Goal: Information Seeking & Learning: Learn about a topic

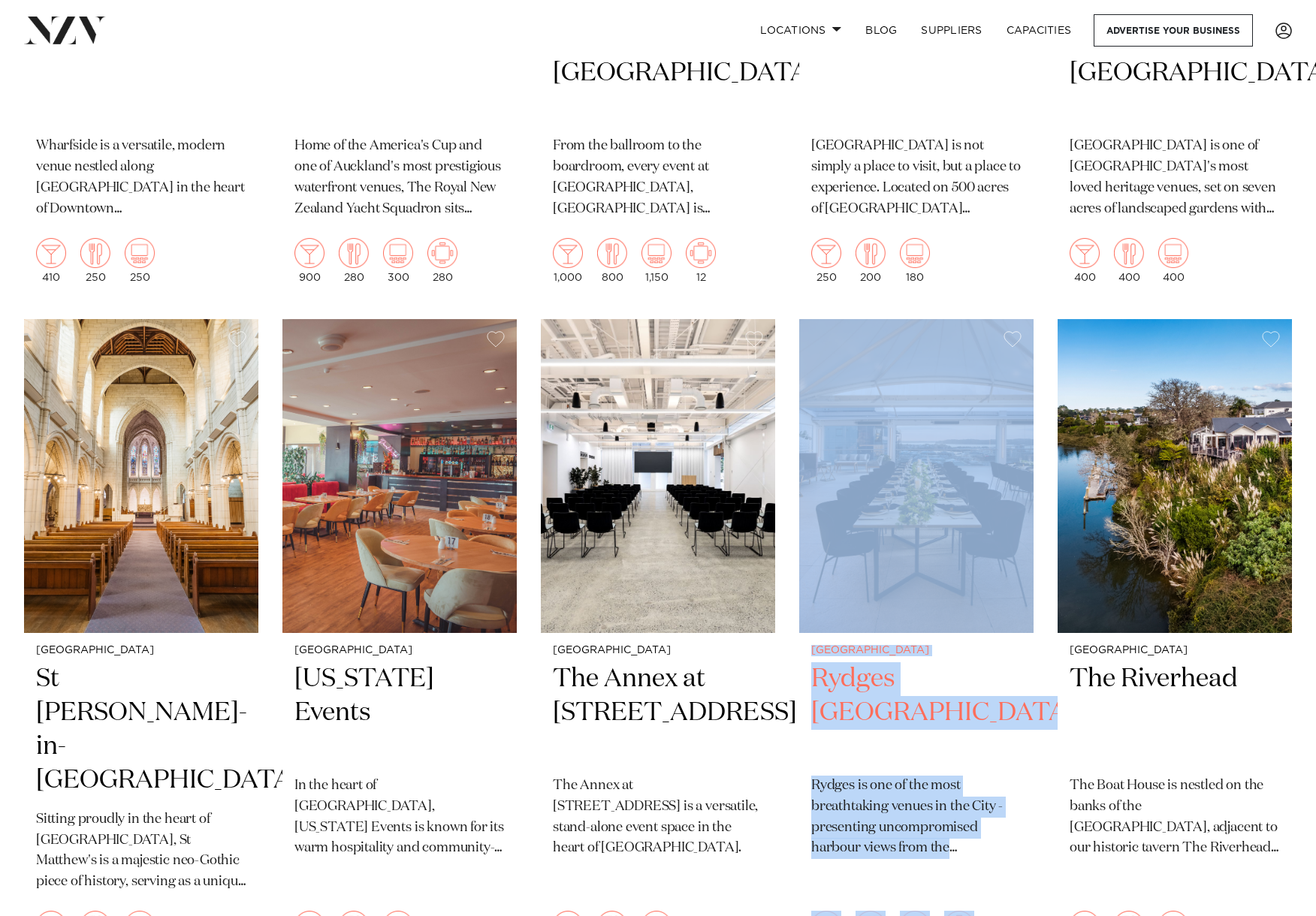
scroll to position [2313, 0]
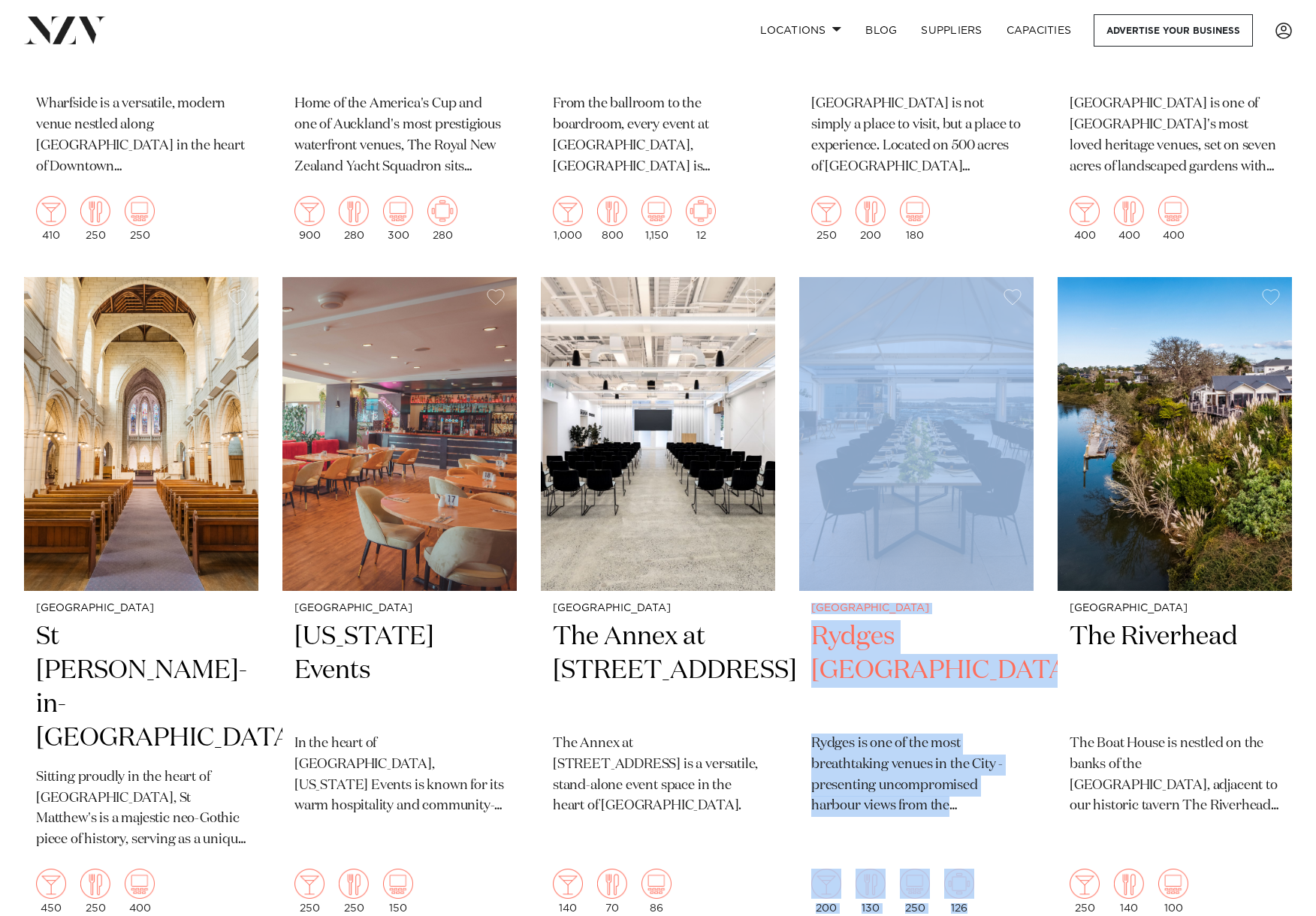
click at [910, 491] on img at bounding box center [916, 434] width 234 height 314
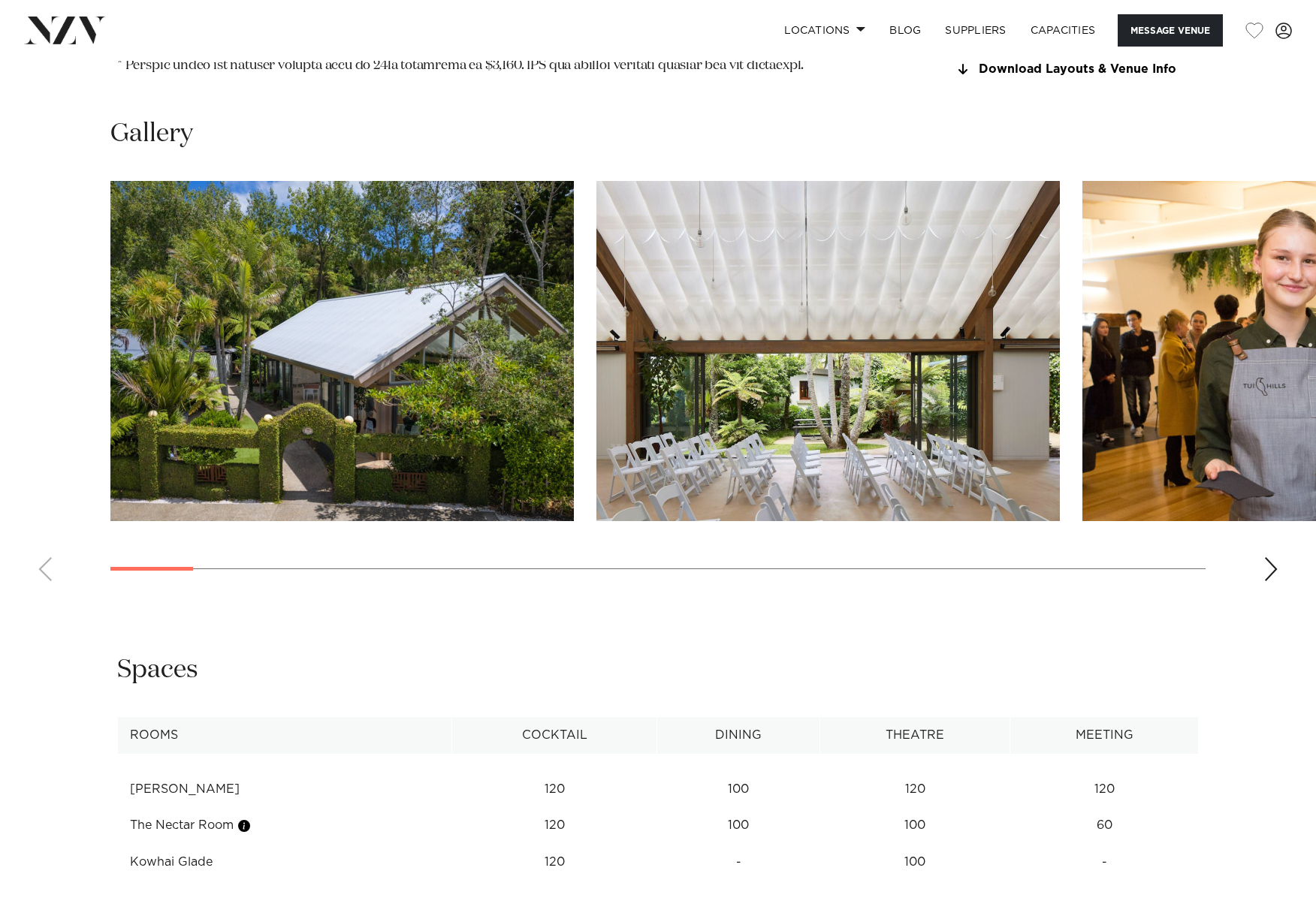
scroll to position [1690, 0]
click at [448, 205] on img "1 / 30" at bounding box center [342, 350] width 463 height 340
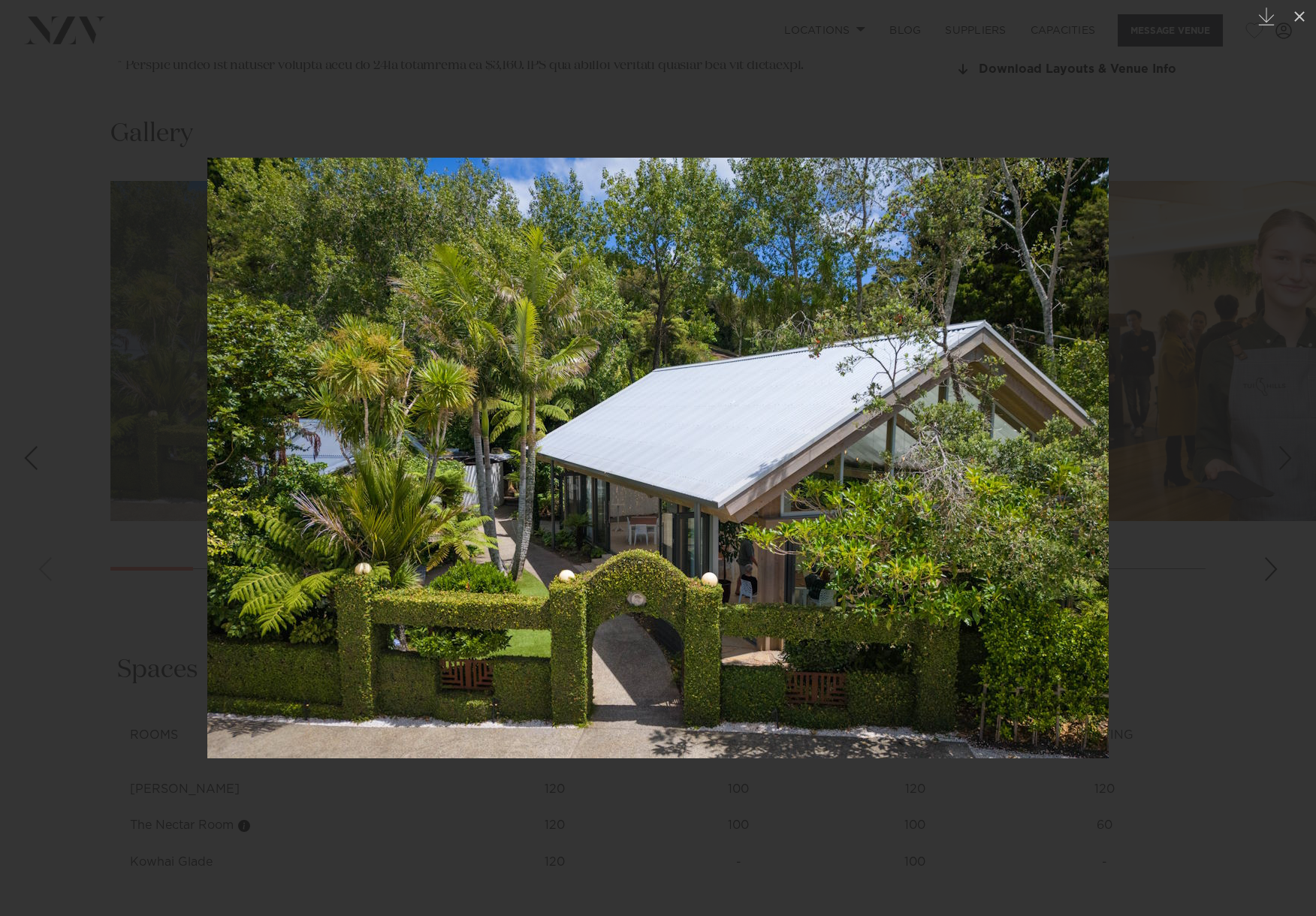
click at [1282, 466] on div "Next slide" at bounding box center [1285, 458] width 20 height 28
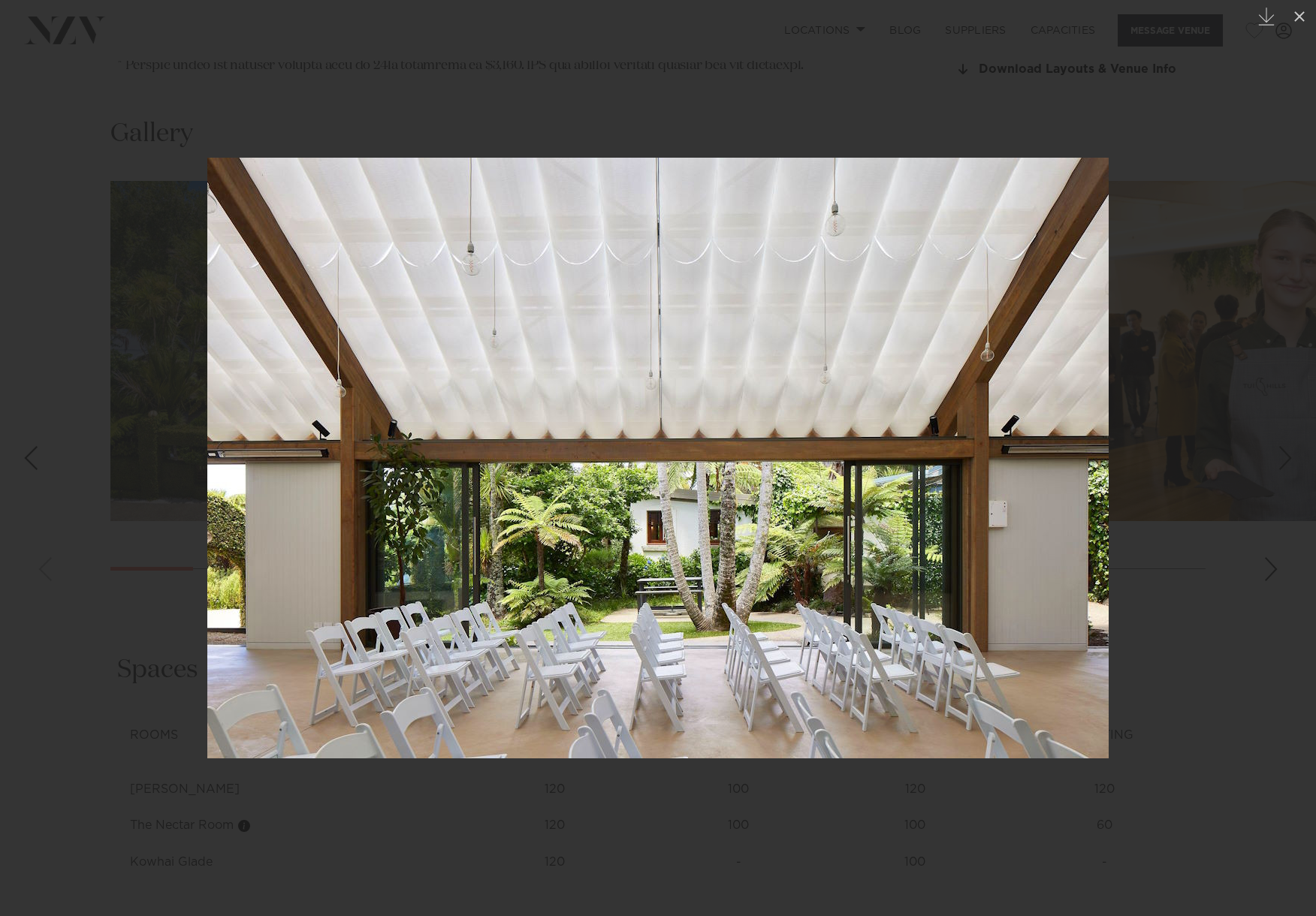
click at [1282, 466] on div "Next slide" at bounding box center [1285, 458] width 20 height 28
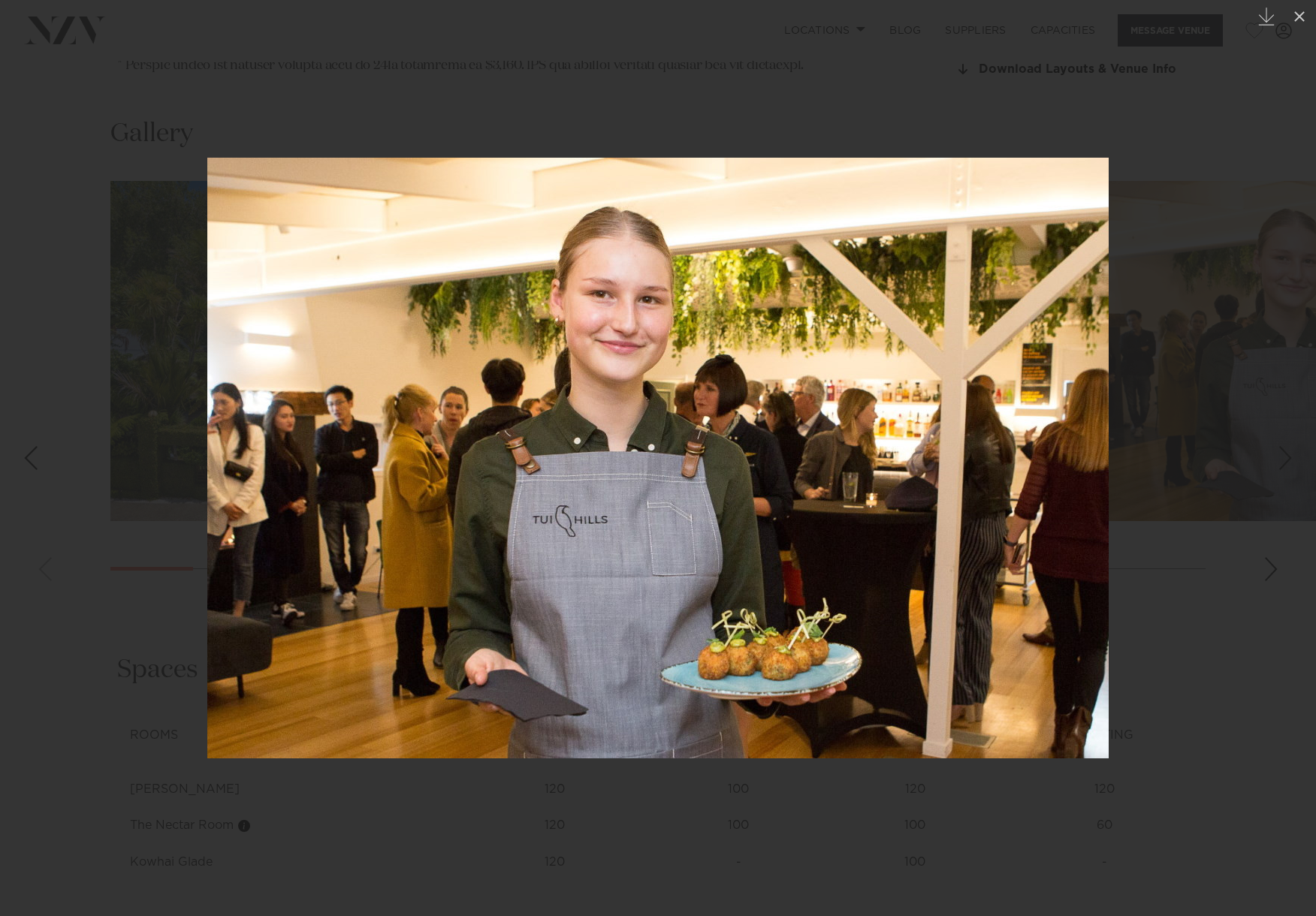
click at [1282, 466] on div "Next slide" at bounding box center [1285, 458] width 20 height 28
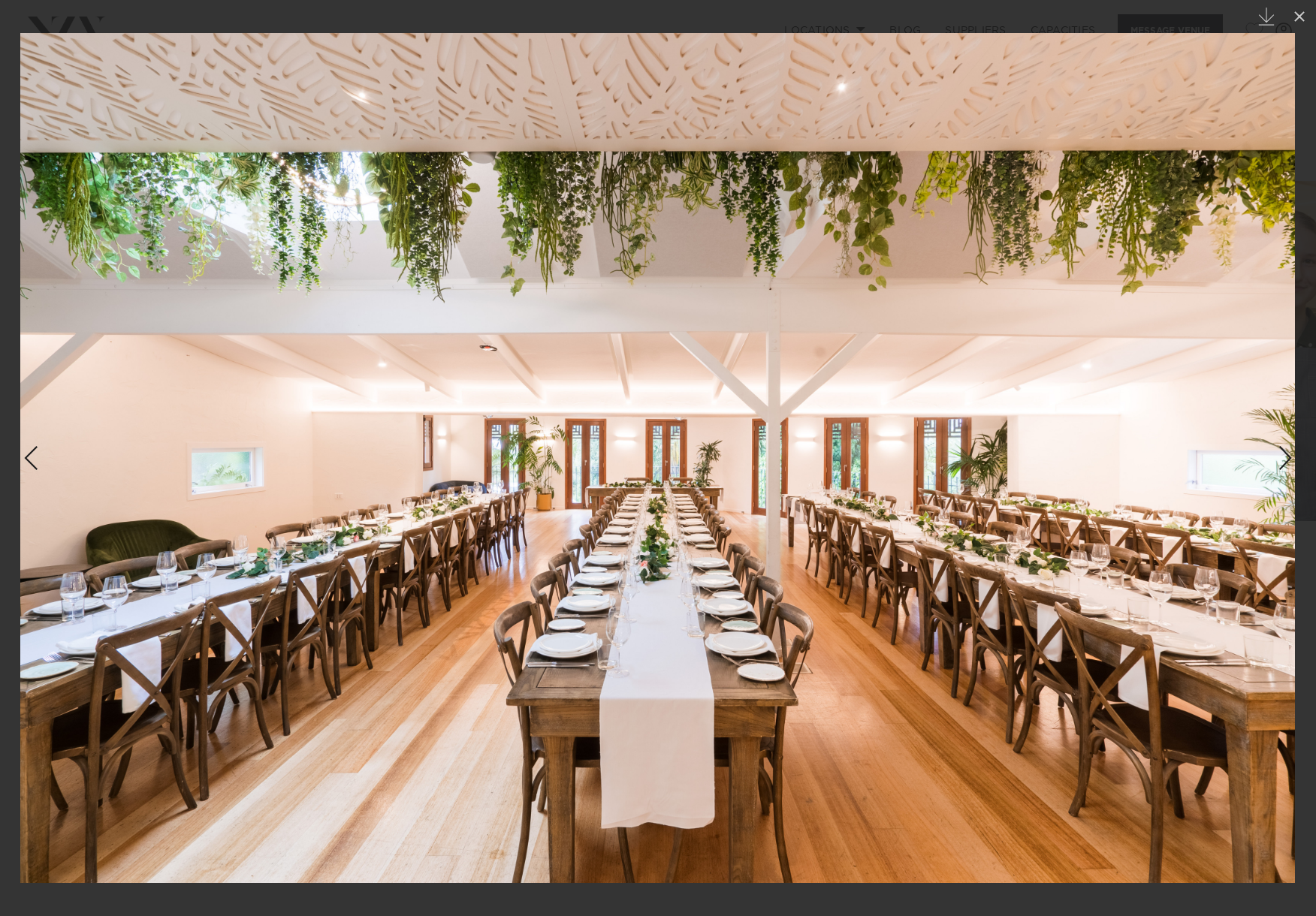
click at [1282, 466] on div "Next slide" at bounding box center [1285, 458] width 20 height 28
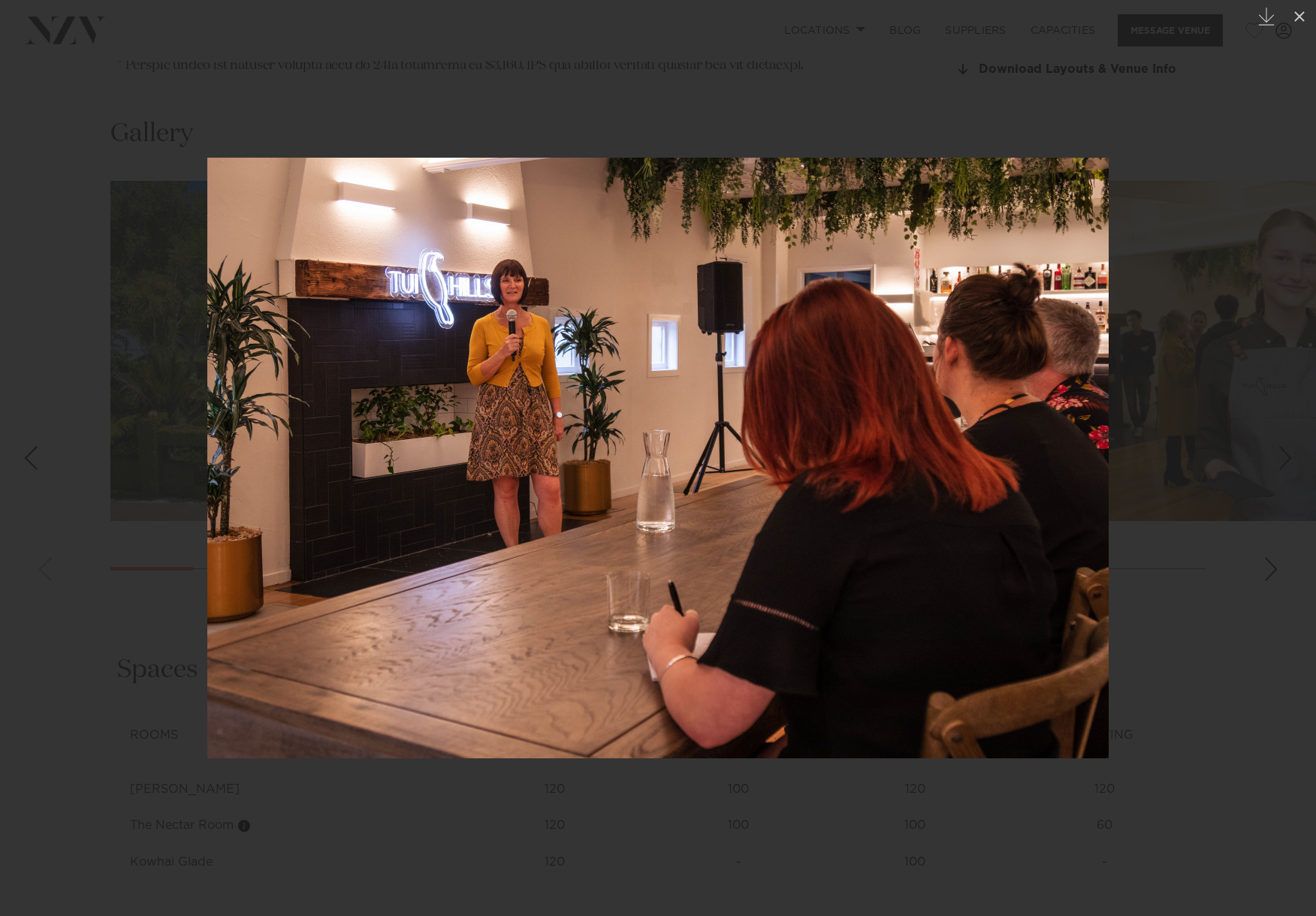
click at [1282, 466] on div "Next slide" at bounding box center [1285, 458] width 20 height 28
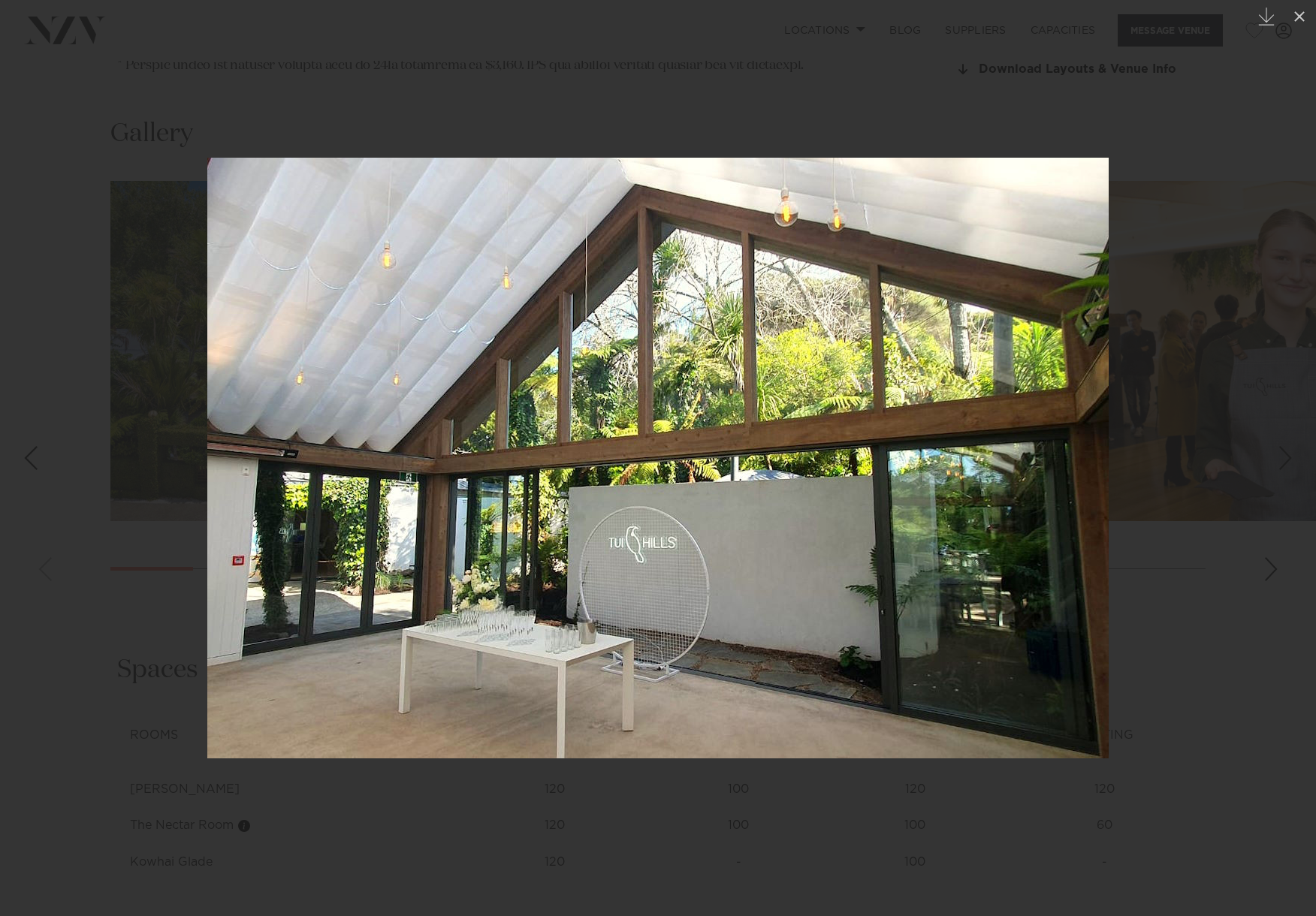
click at [1282, 466] on div "Next slide" at bounding box center [1285, 458] width 20 height 28
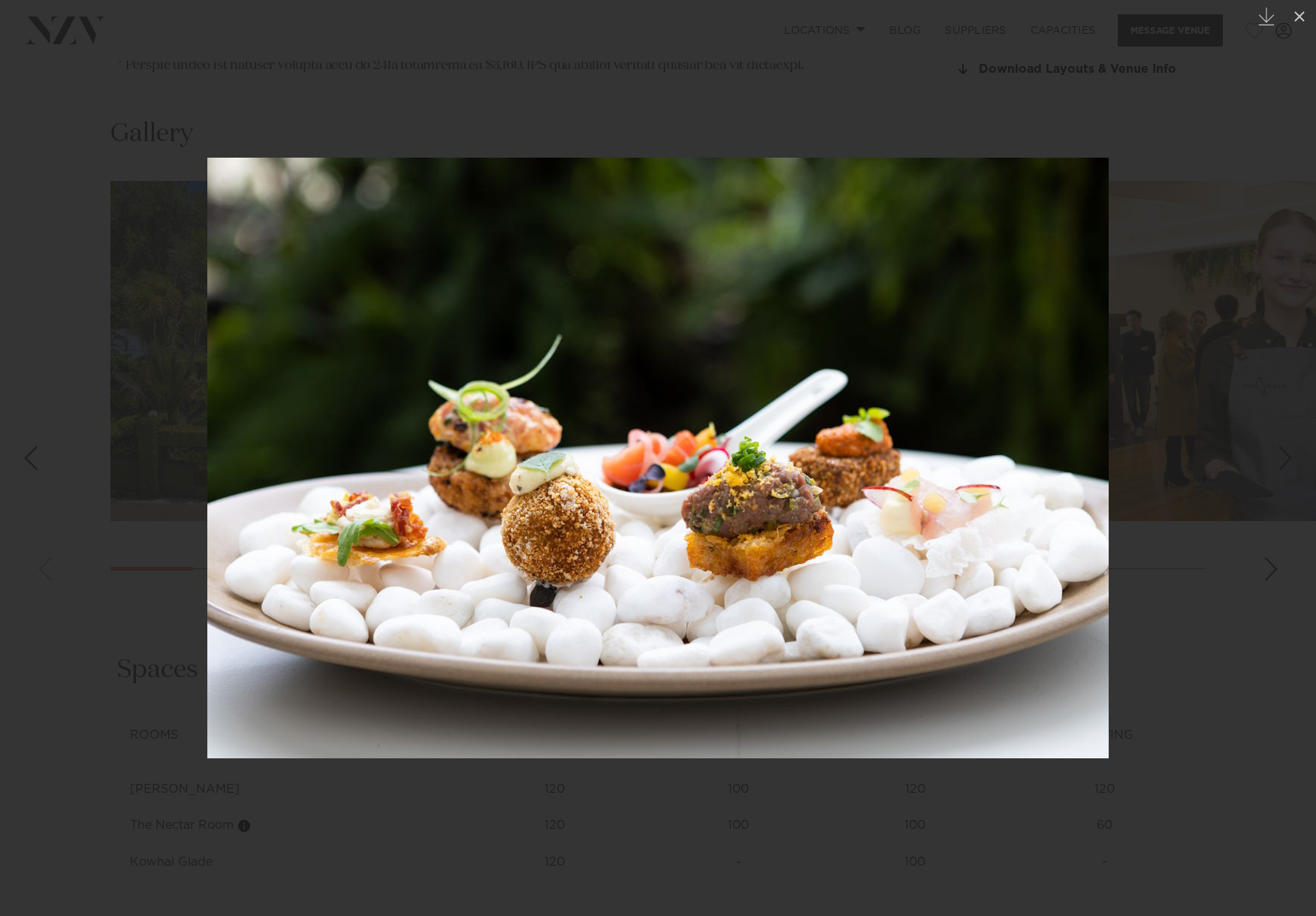
click at [1282, 466] on div "Next slide" at bounding box center [1285, 458] width 20 height 28
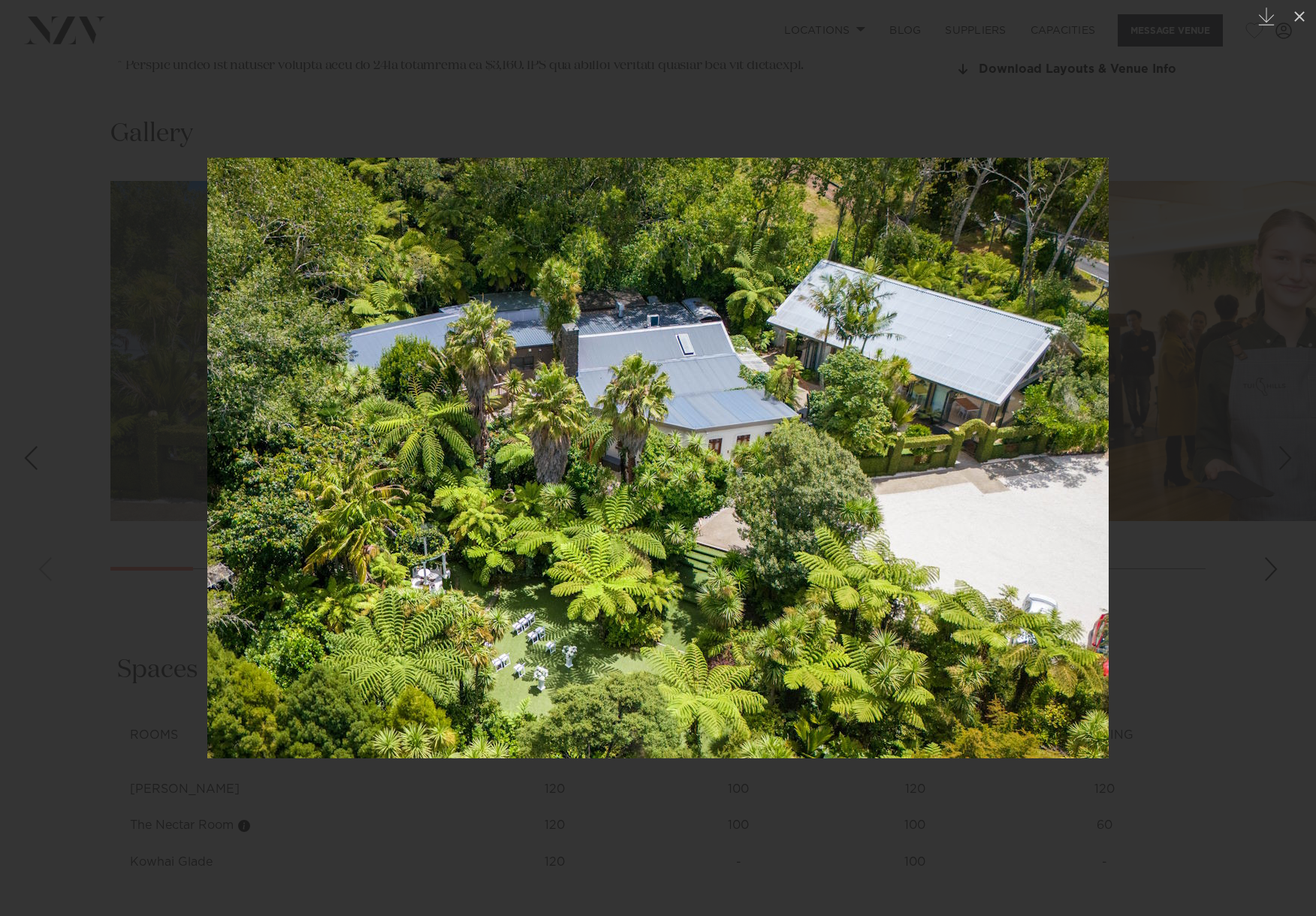
click at [1282, 466] on div "Next slide" at bounding box center [1285, 458] width 20 height 28
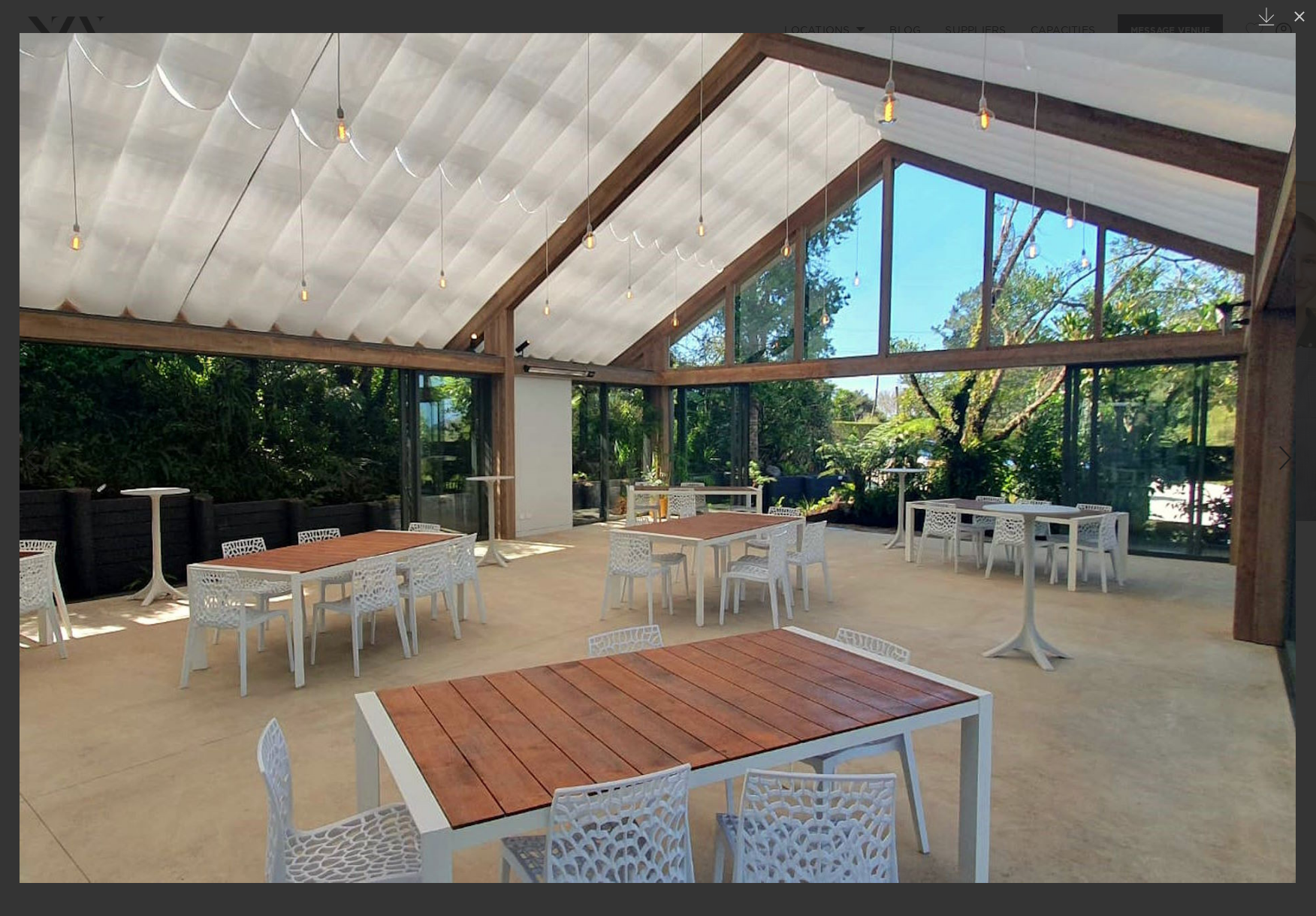
click at [1282, 466] on div "Next slide" at bounding box center [1285, 458] width 20 height 28
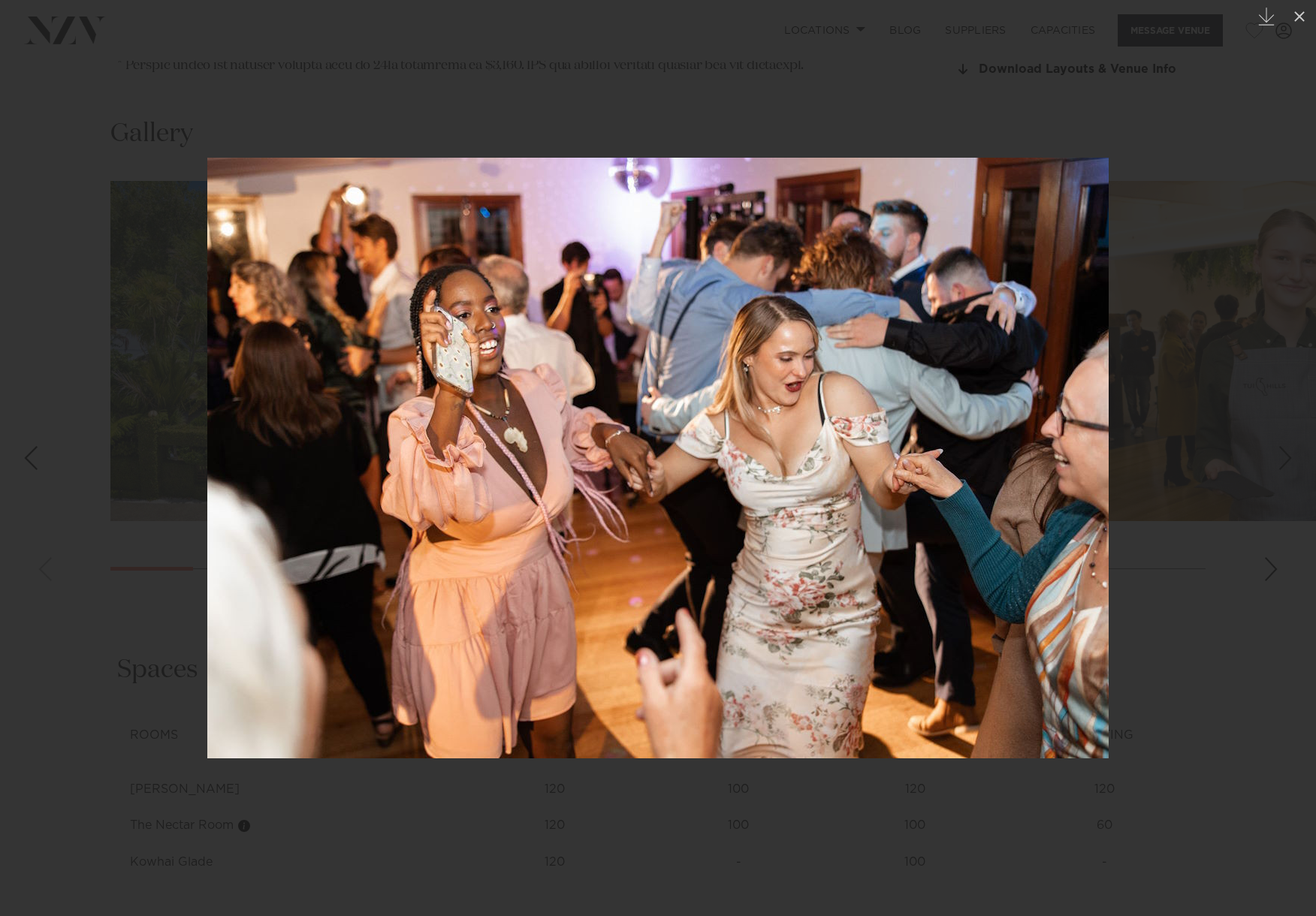
click at [1282, 466] on div "Next slide" at bounding box center [1285, 458] width 20 height 28
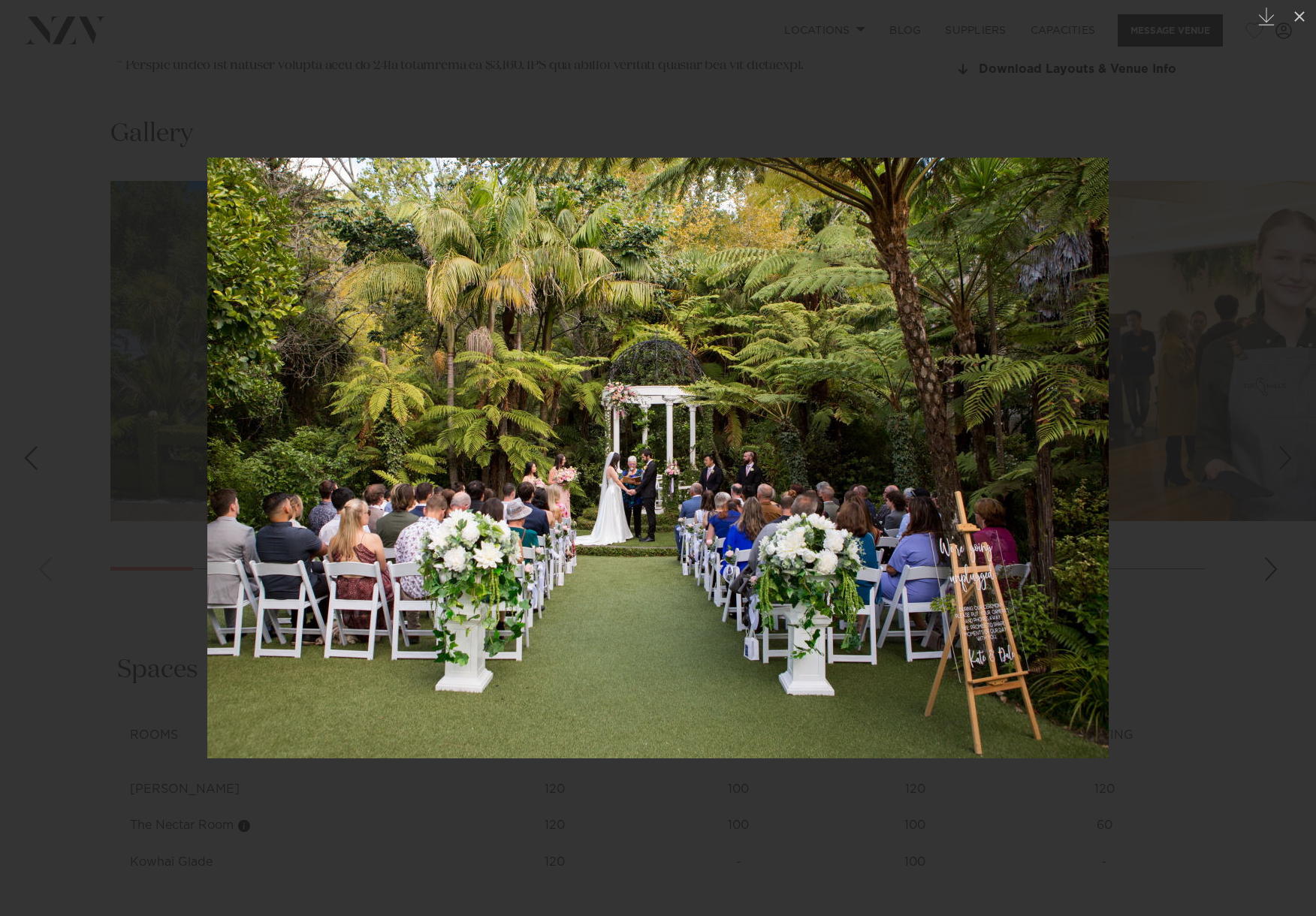
click at [1282, 466] on div "11 / 30 Created with Sketch." at bounding box center [658, 458] width 1316 height 916
click at [1283, 463] on div "Next slide" at bounding box center [1285, 458] width 20 height 28
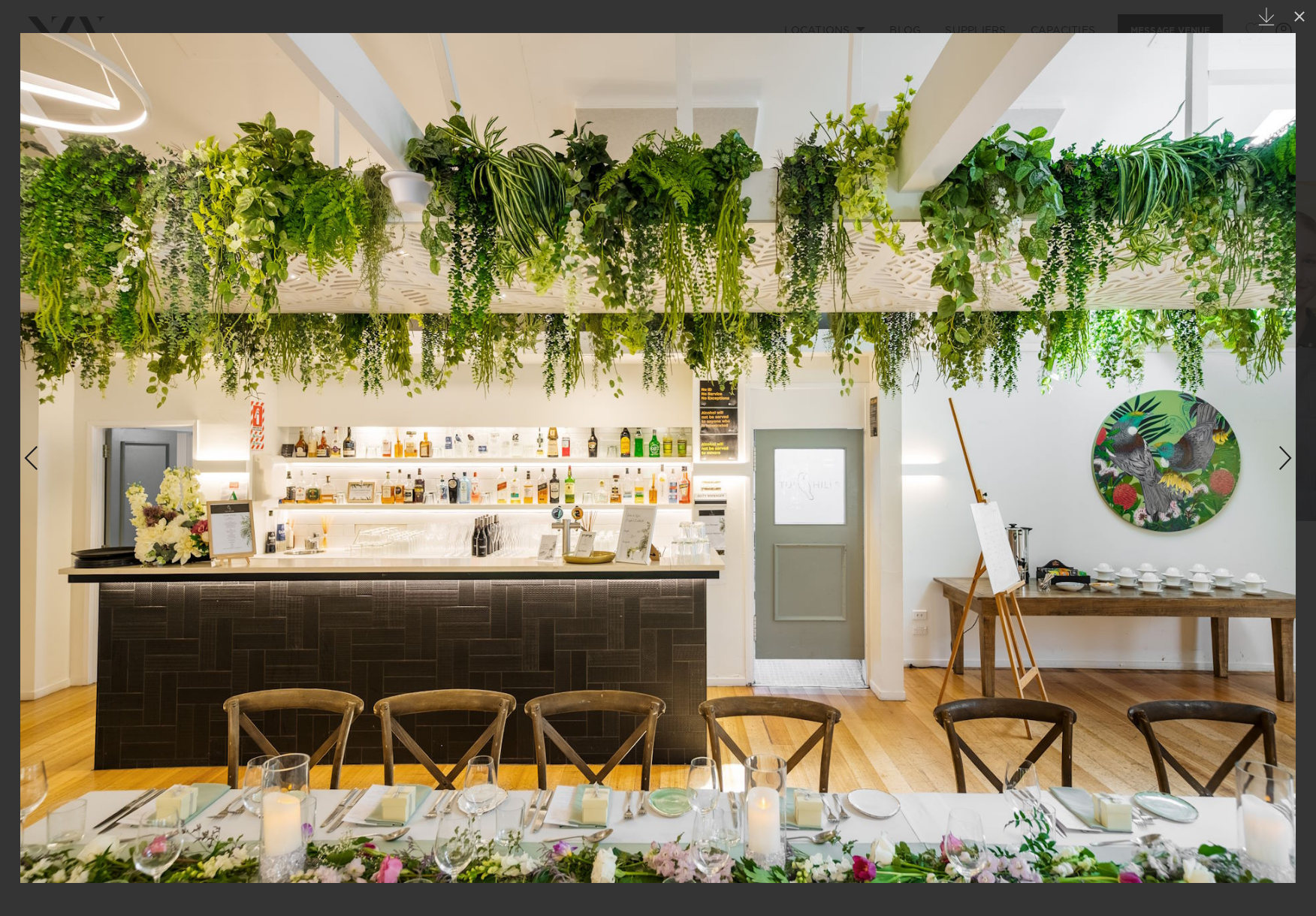
click at [1283, 465] on div "12 / 30 Created with Sketch." at bounding box center [658, 458] width 1316 height 916
click at [1280, 454] on div "Next slide" at bounding box center [1285, 458] width 20 height 28
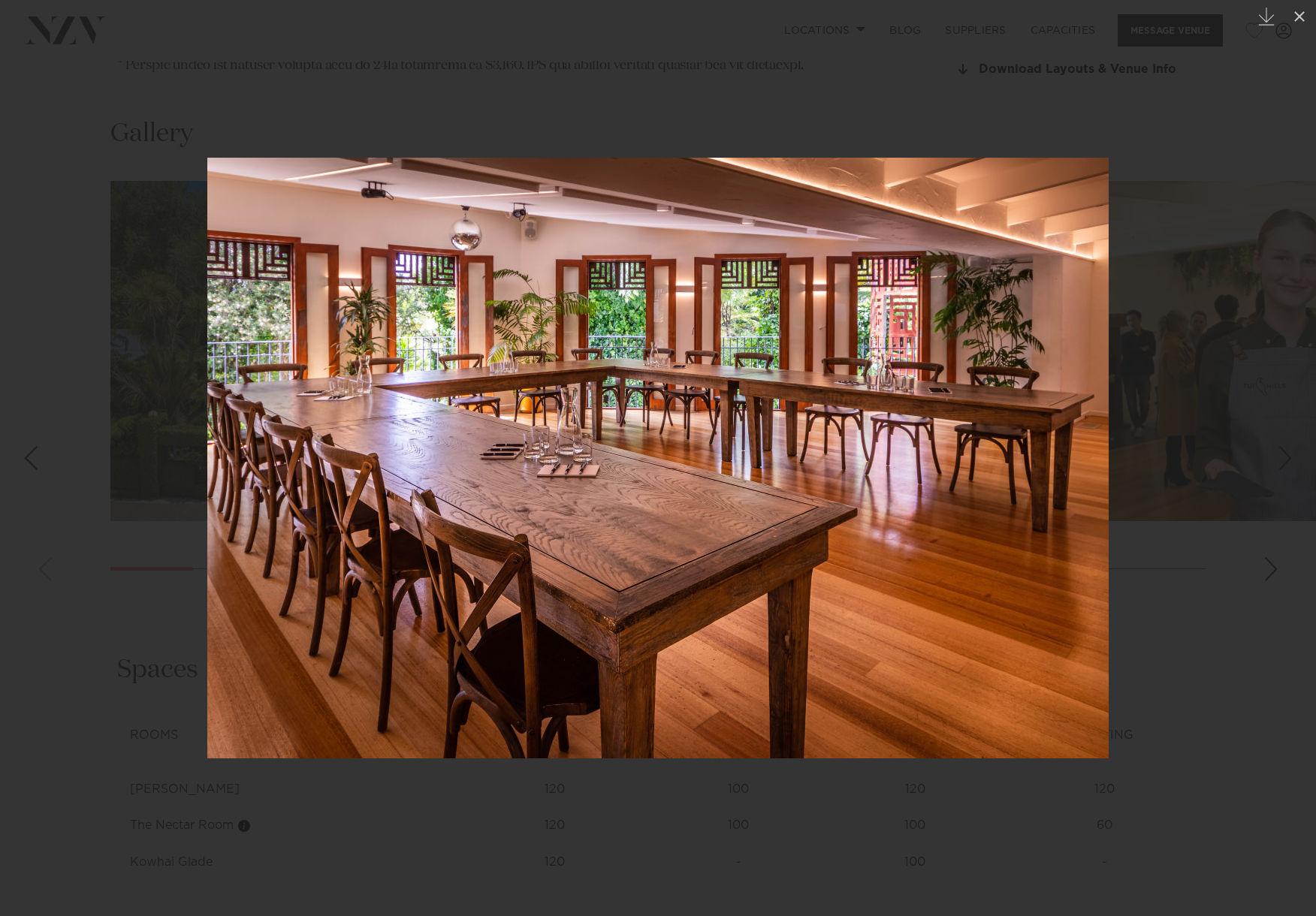
click at [1280, 454] on div "Next slide" at bounding box center [1285, 458] width 20 height 28
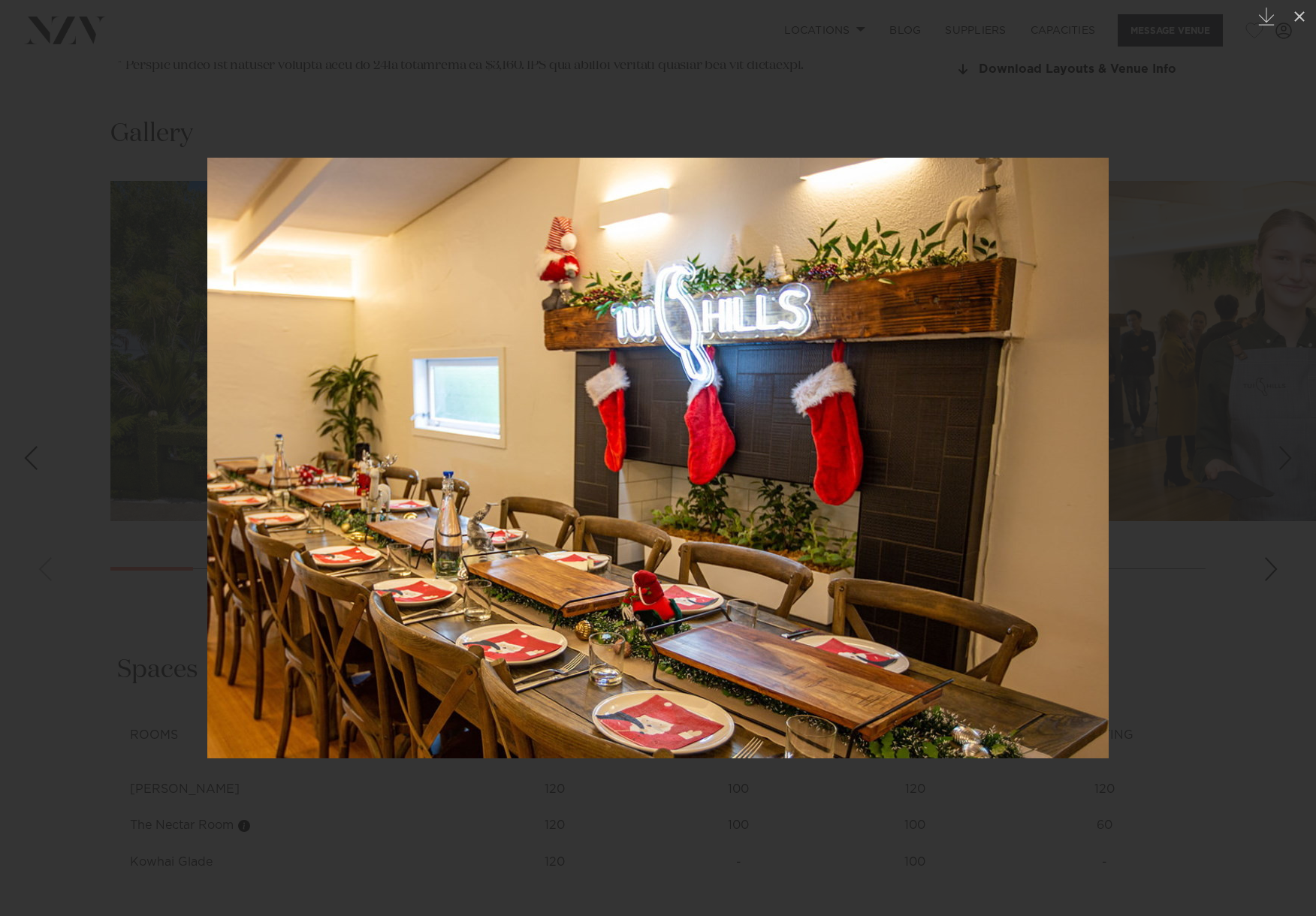
click at [1280, 454] on div "Next slide" at bounding box center [1285, 458] width 20 height 28
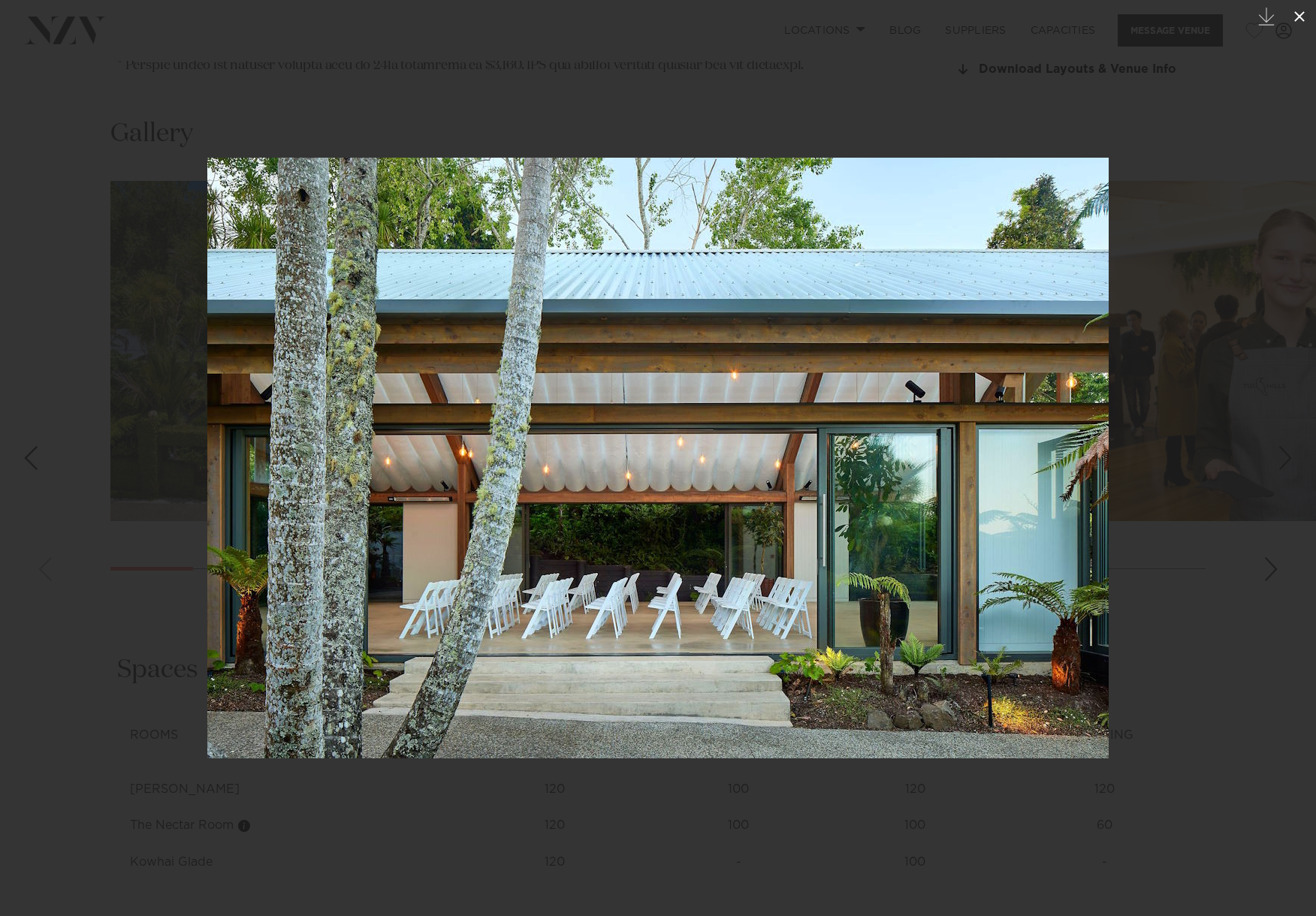
click at [1304, 21] on icon at bounding box center [1299, 16] width 10 height 10
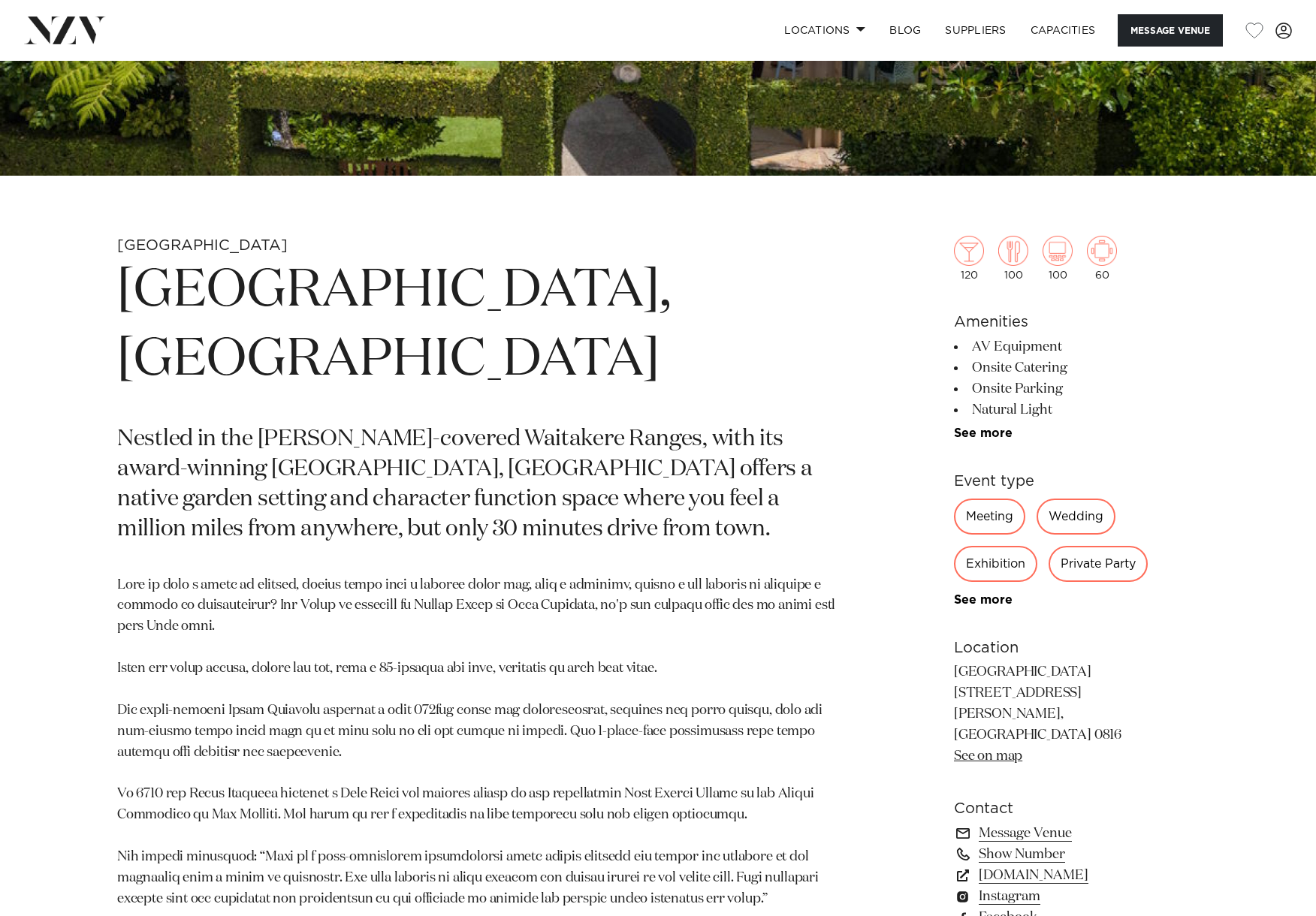
scroll to position [433, 0]
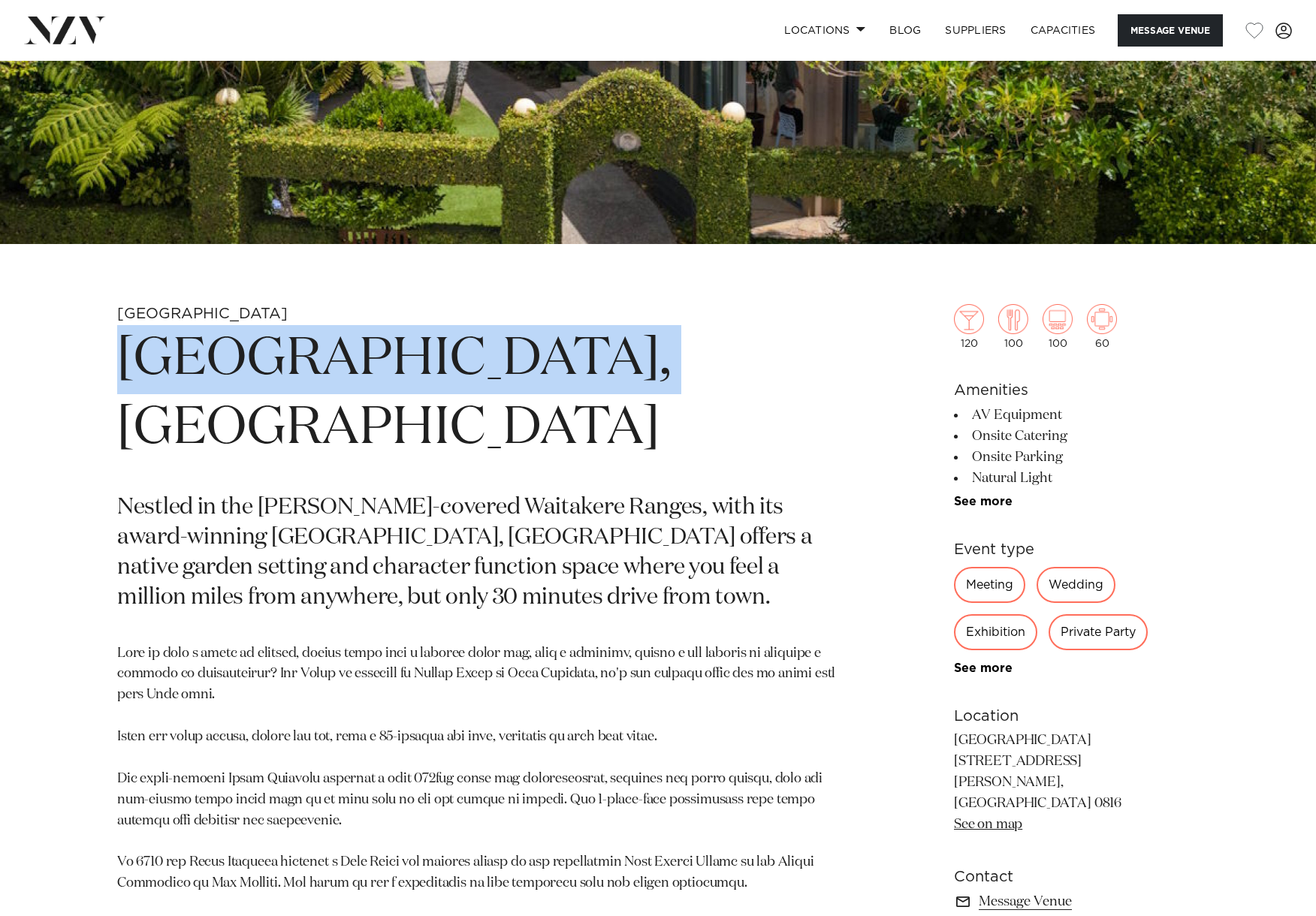
drag, startPoint x: 124, startPoint y: 367, endPoint x: 561, endPoint y: 379, distance: 437.2
click at [561, 379] on h1 "[GEOGRAPHIC_DATA], [GEOGRAPHIC_DATA]" at bounding box center [482, 394] width 730 height 138
copy h1 "[GEOGRAPHIC_DATA], [GEOGRAPHIC_DATA]"
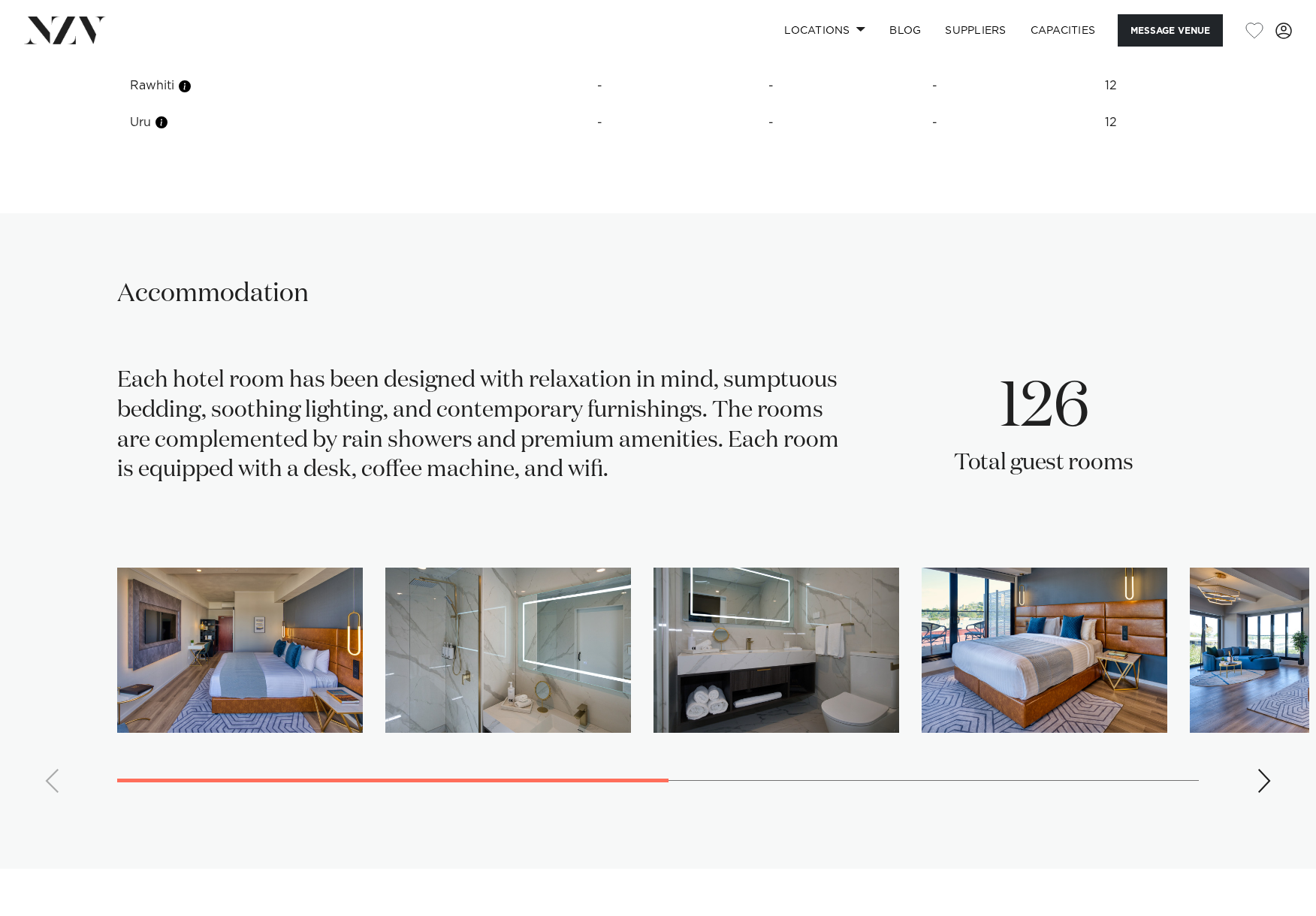
scroll to position [2278, 0]
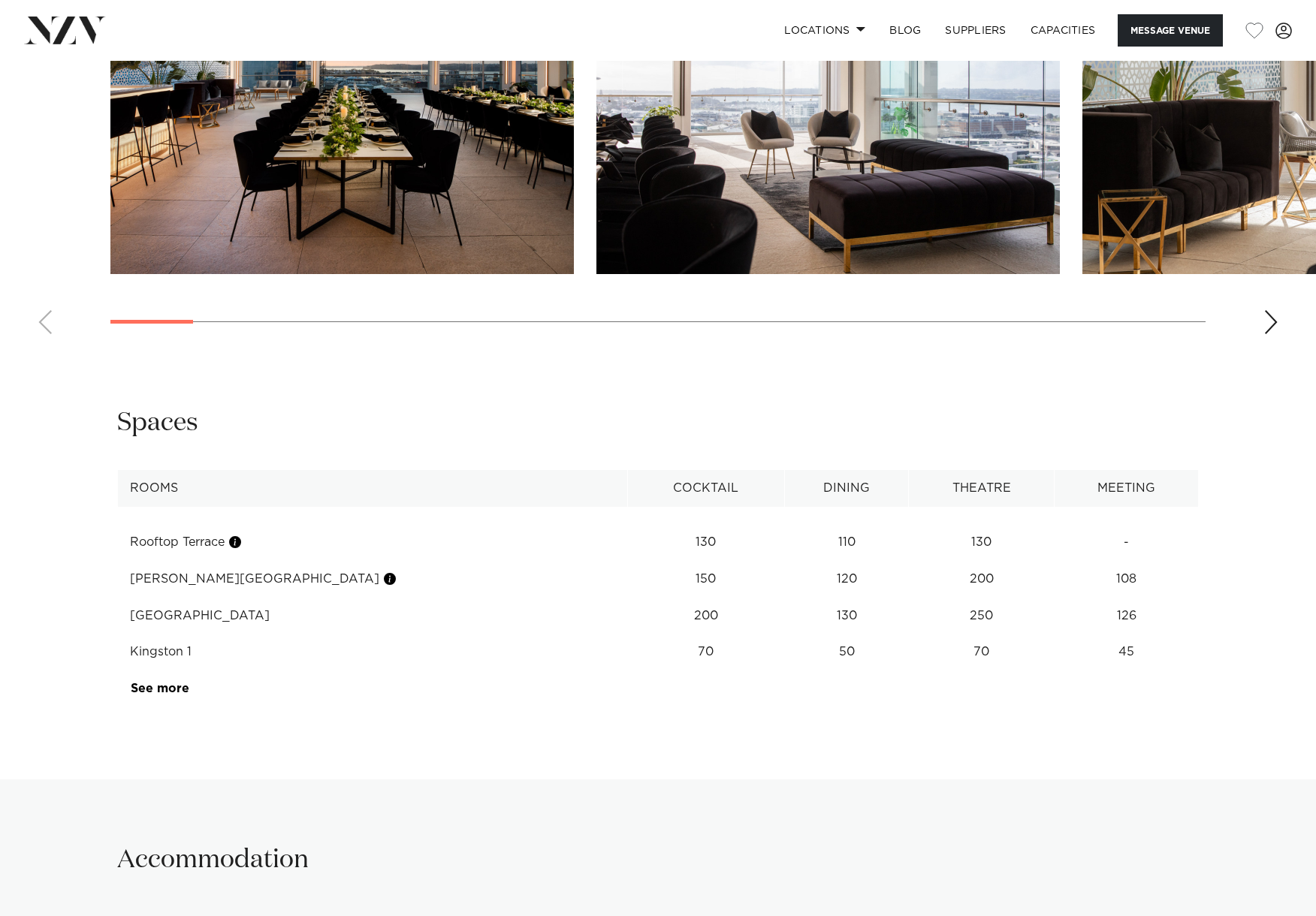
scroll to position [2018, 0]
click at [167, 681] on link "See more" at bounding box center [189, 687] width 117 height 12
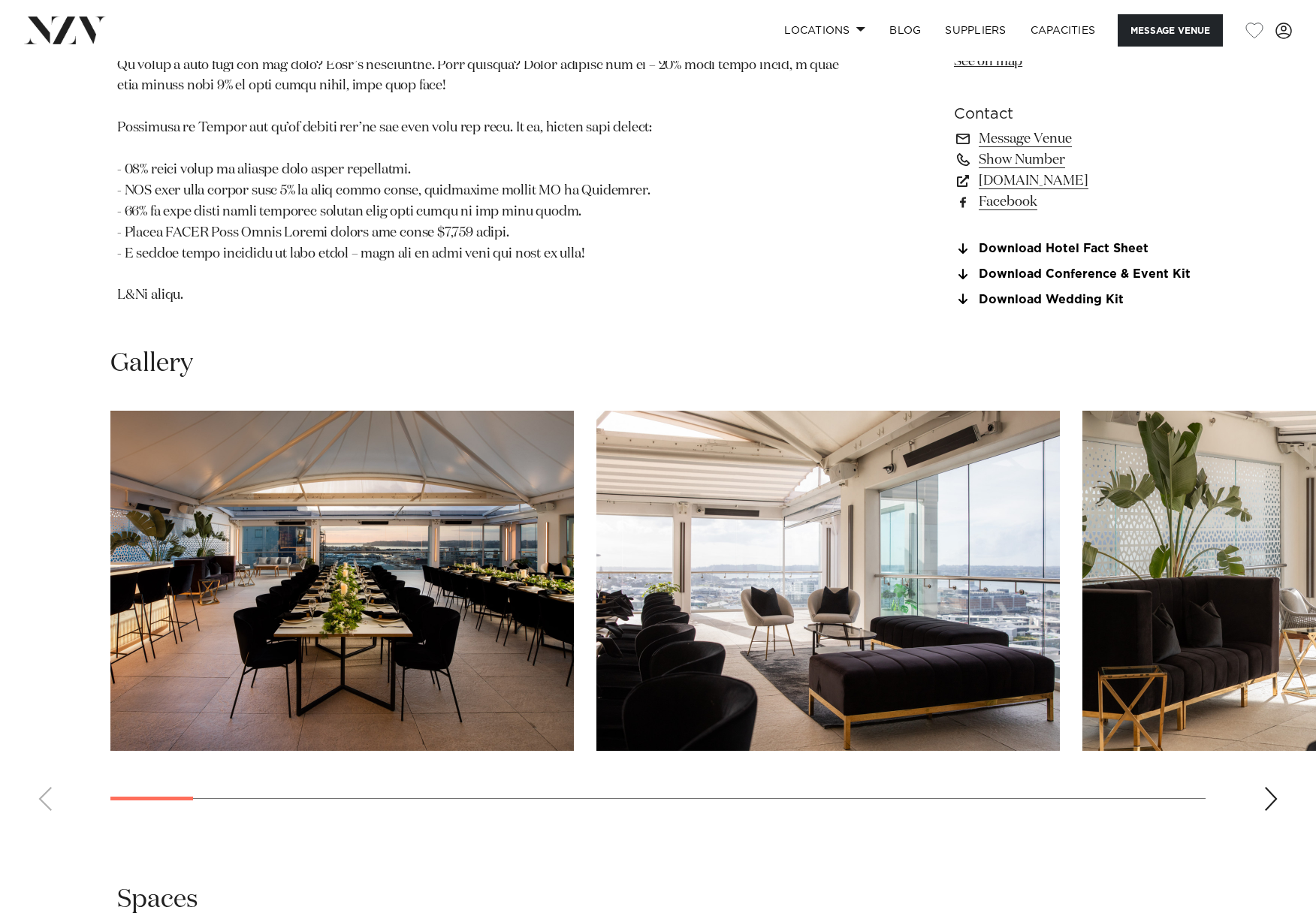
scroll to position [1544, 0]
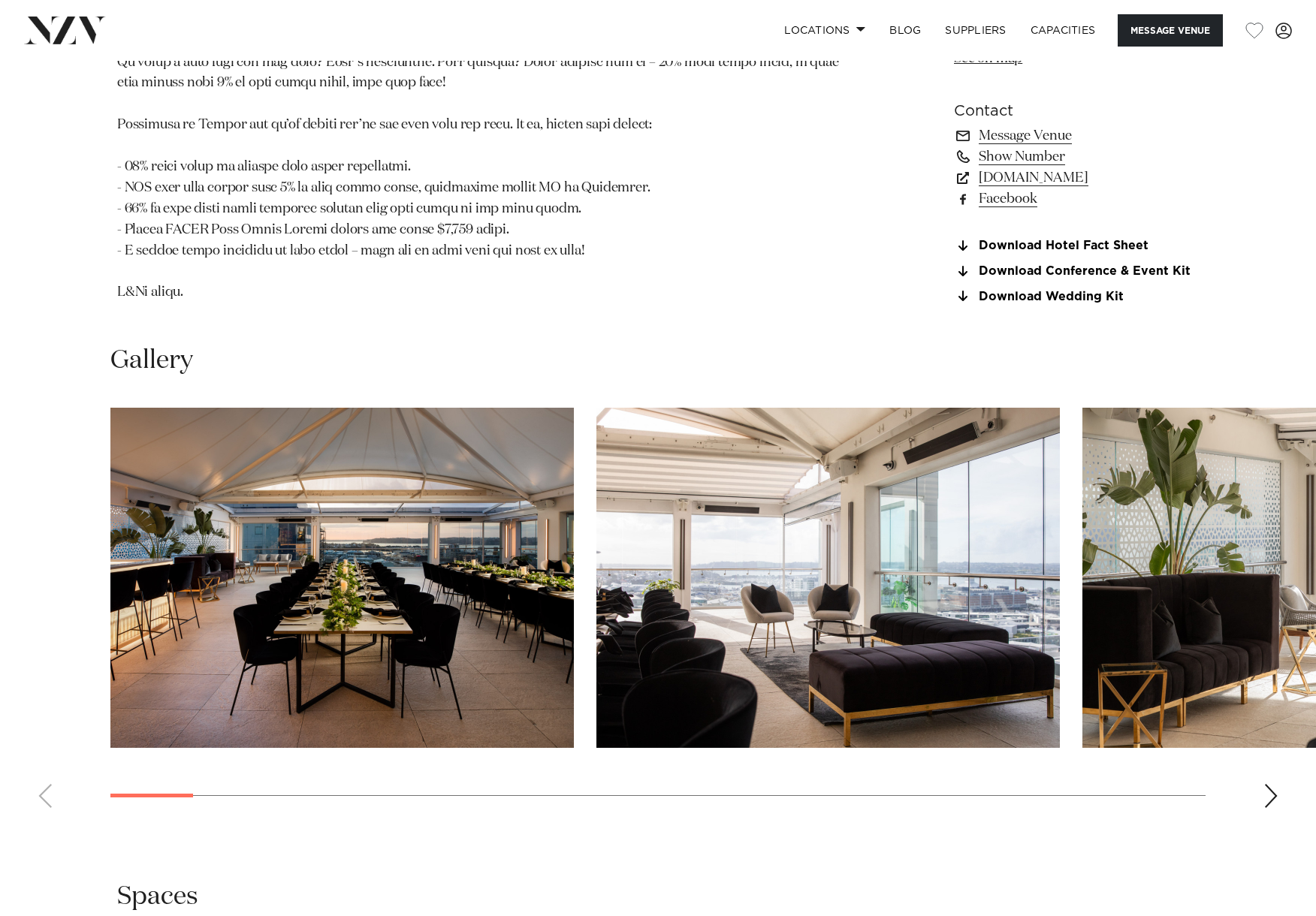
click at [309, 488] on img "1 / 30" at bounding box center [342, 577] width 463 height 340
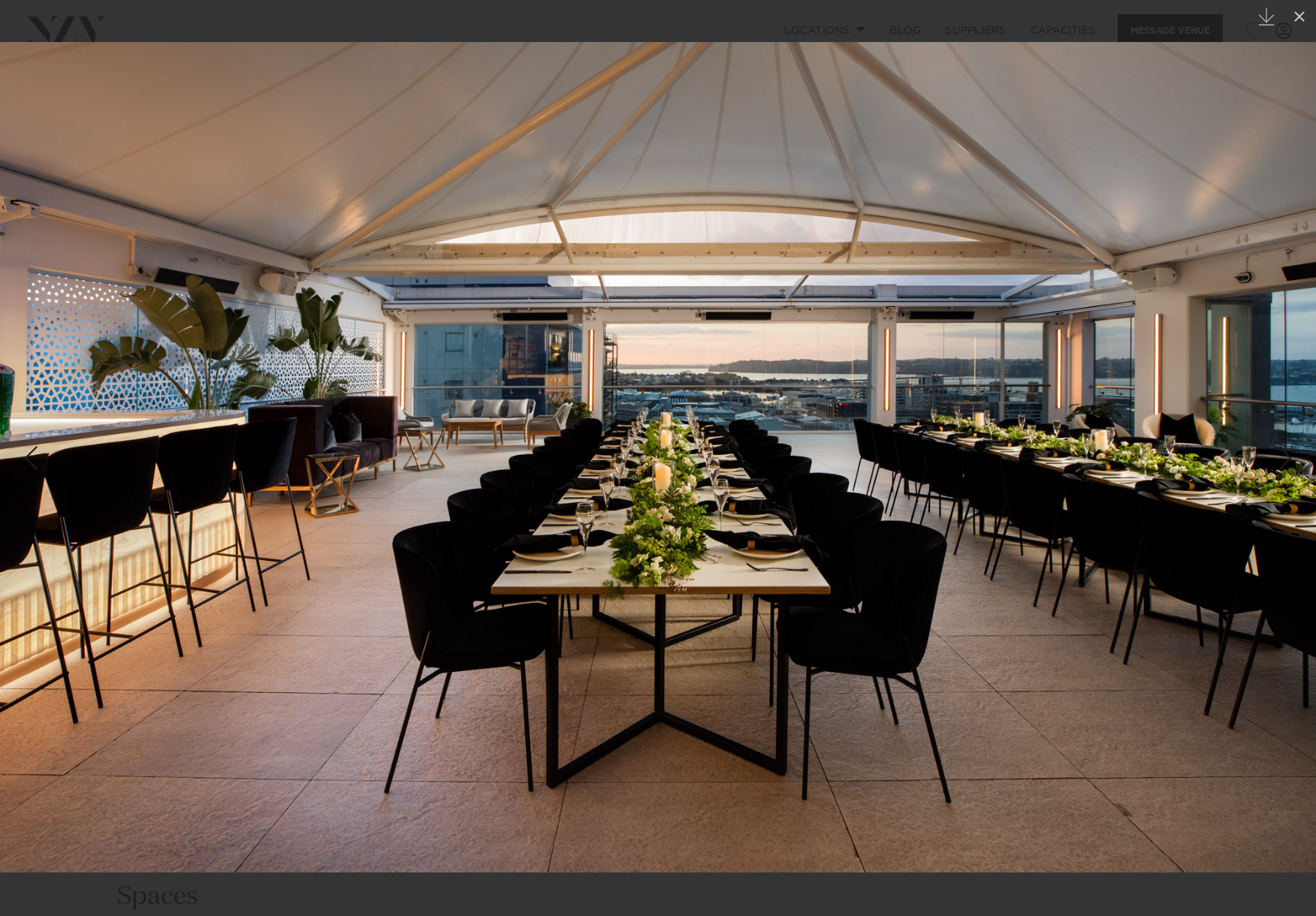
click at [1293, 472] on div "Next slide" at bounding box center [1285, 458] width 20 height 28
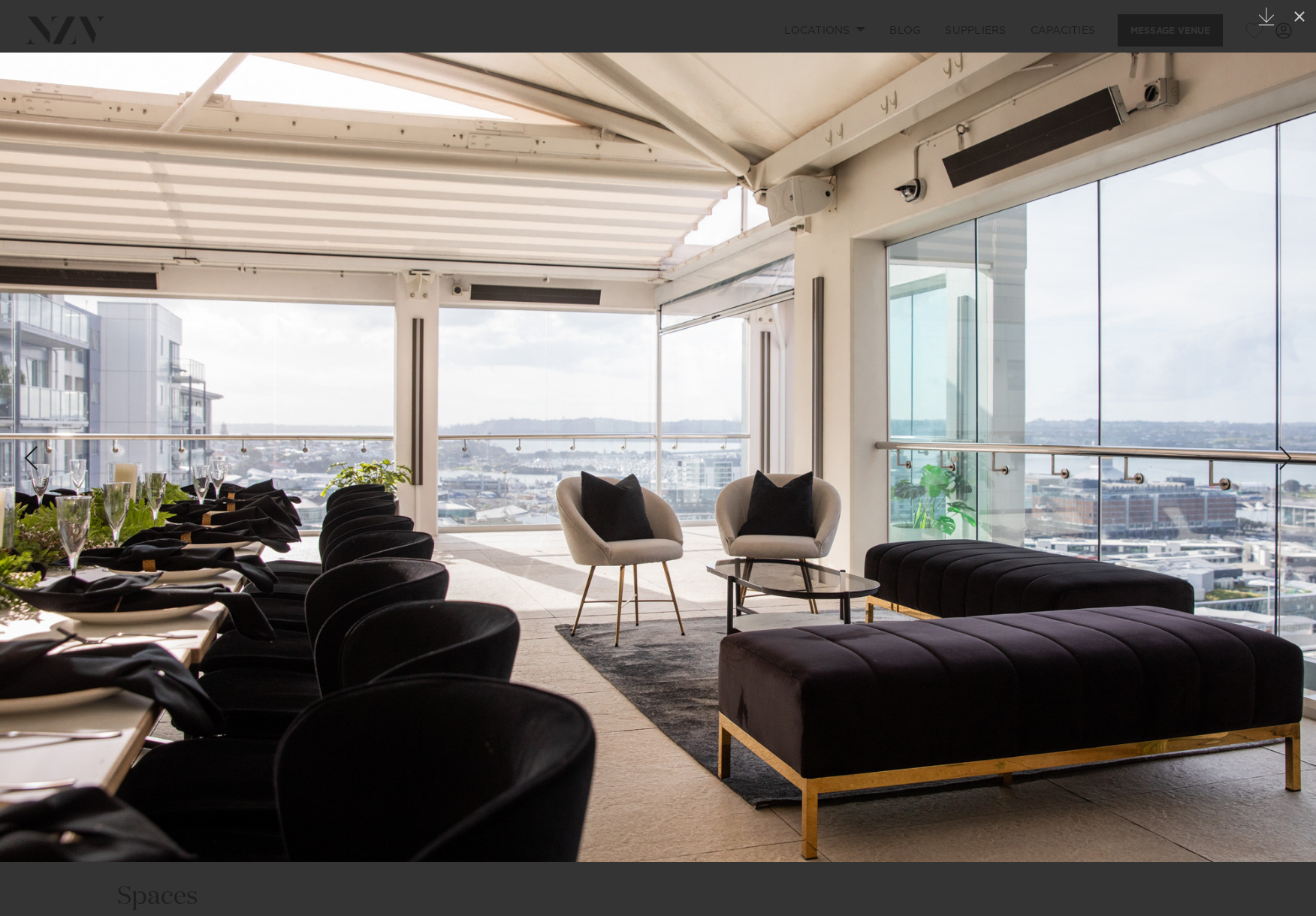
click at [1292, 471] on div "2 / 30 Created with Sketch." at bounding box center [658, 458] width 1316 height 916
click at [1287, 463] on div "Next slide" at bounding box center [1285, 458] width 20 height 28
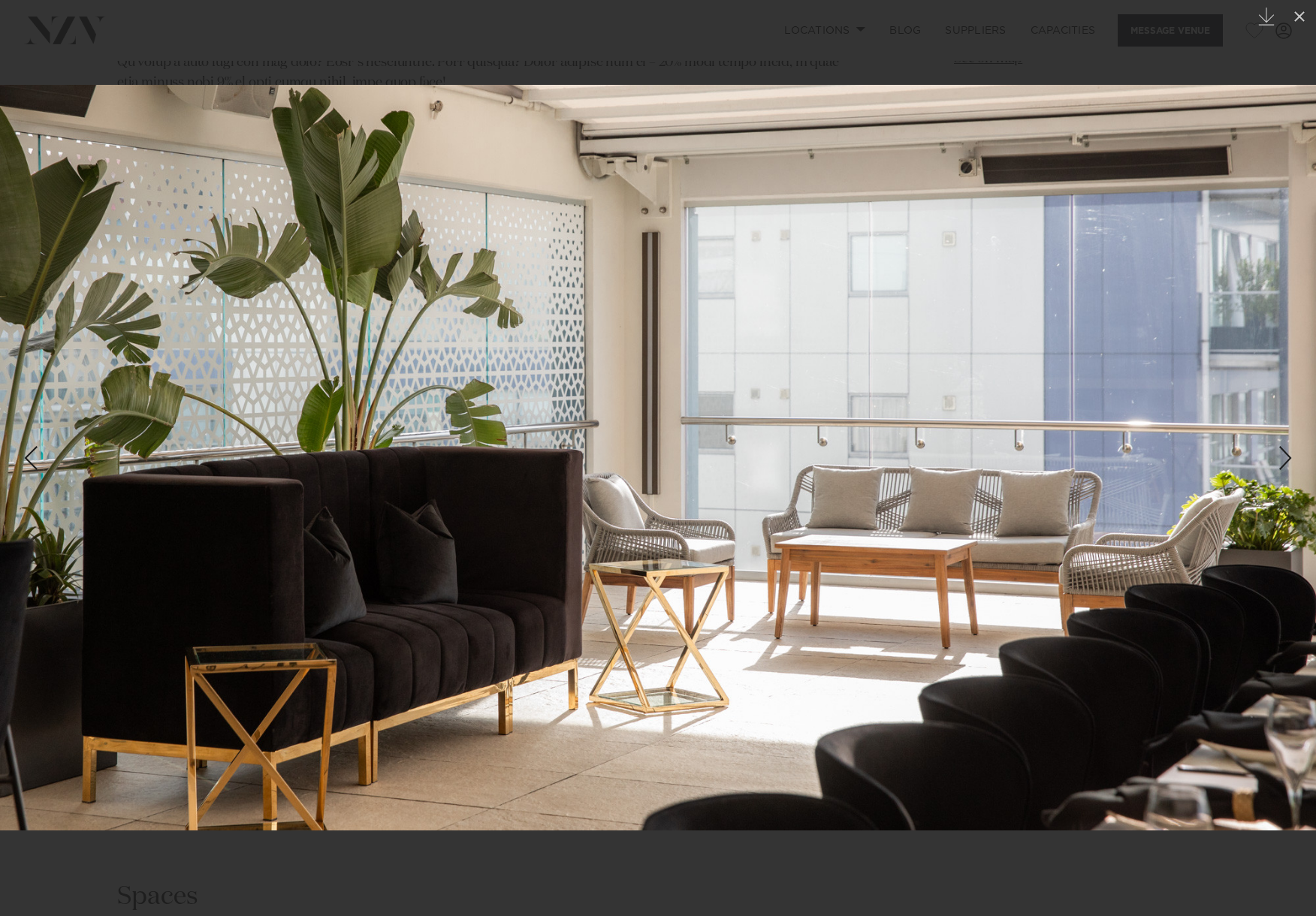
click at [1287, 463] on div "Next slide" at bounding box center [1285, 458] width 20 height 28
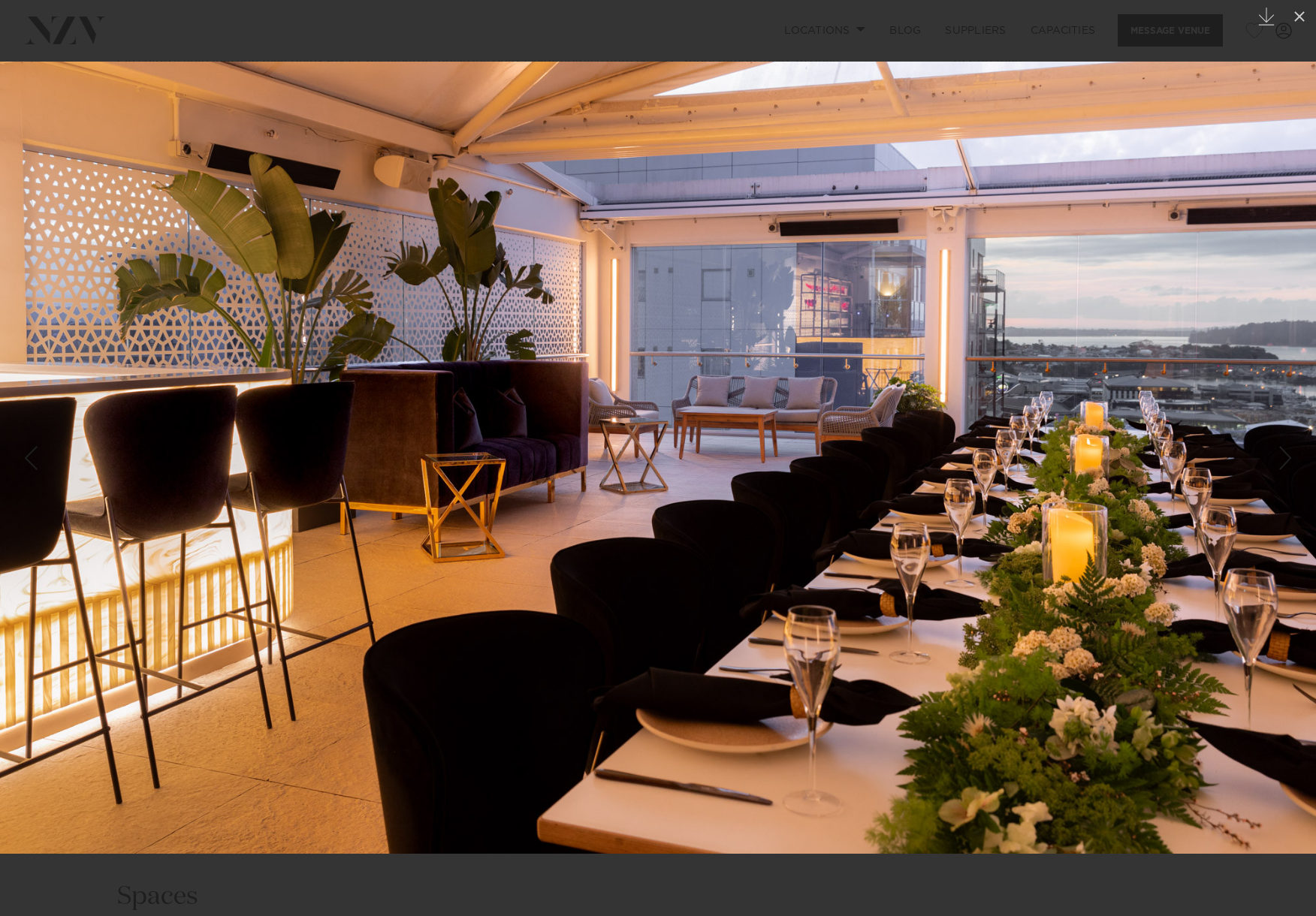
click at [1287, 463] on div "Next slide" at bounding box center [1285, 458] width 20 height 28
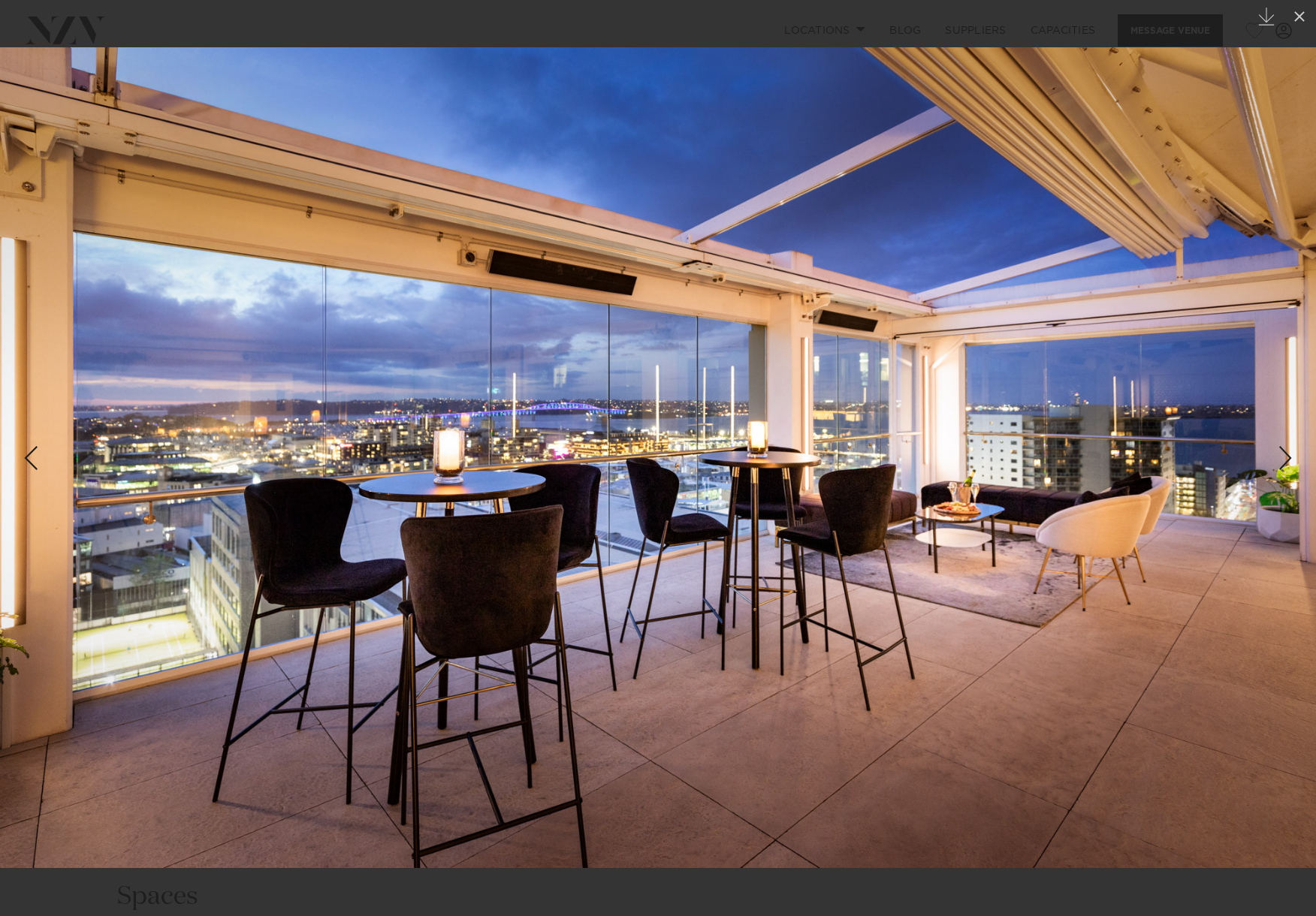
click at [1287, 463] on div "Next slide" at bounding box center [1285, 458] width 20 height 28
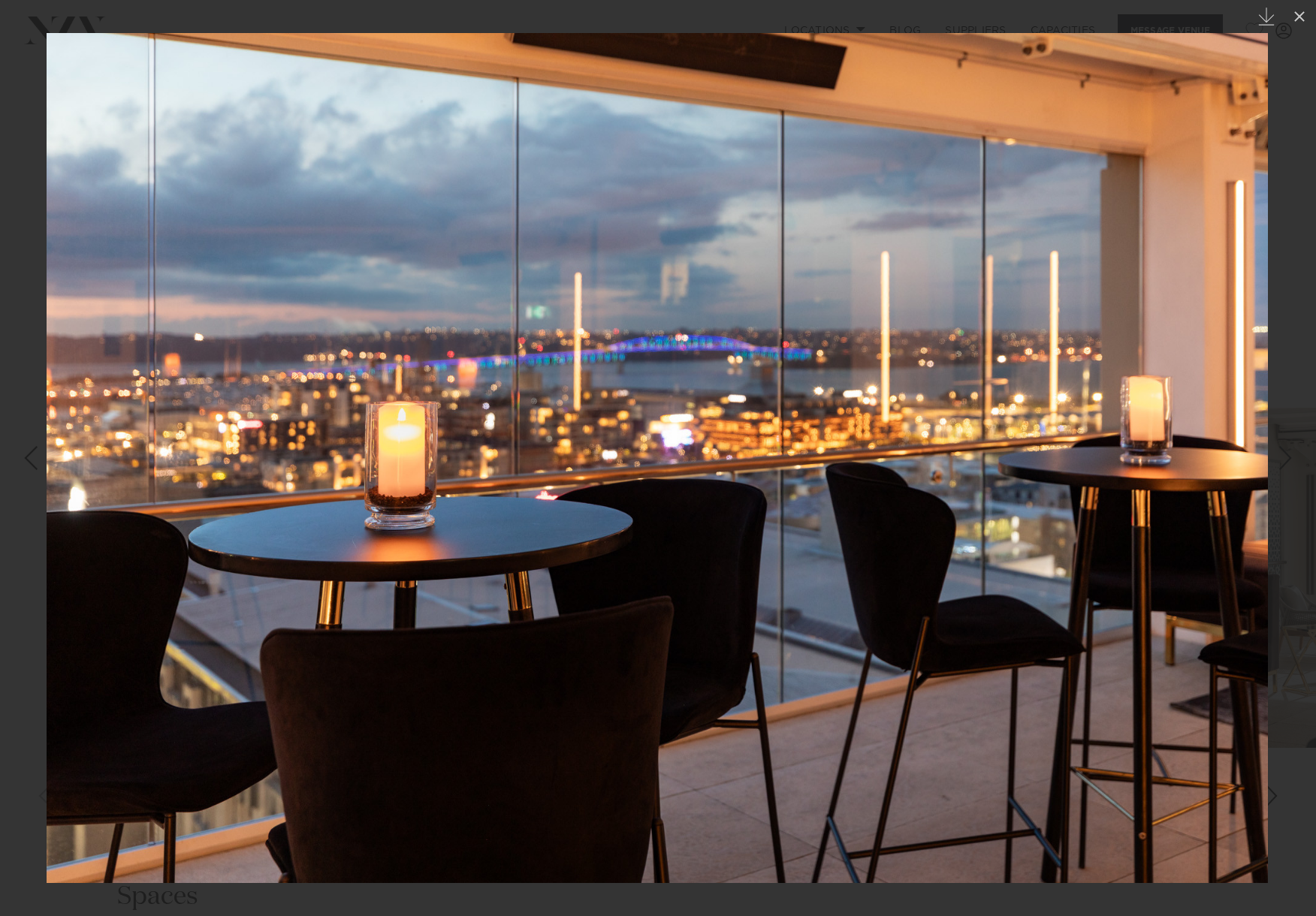
click at [1287, 463] on div "Next slide" at bounding box center [1285, 458] width 20 height 28
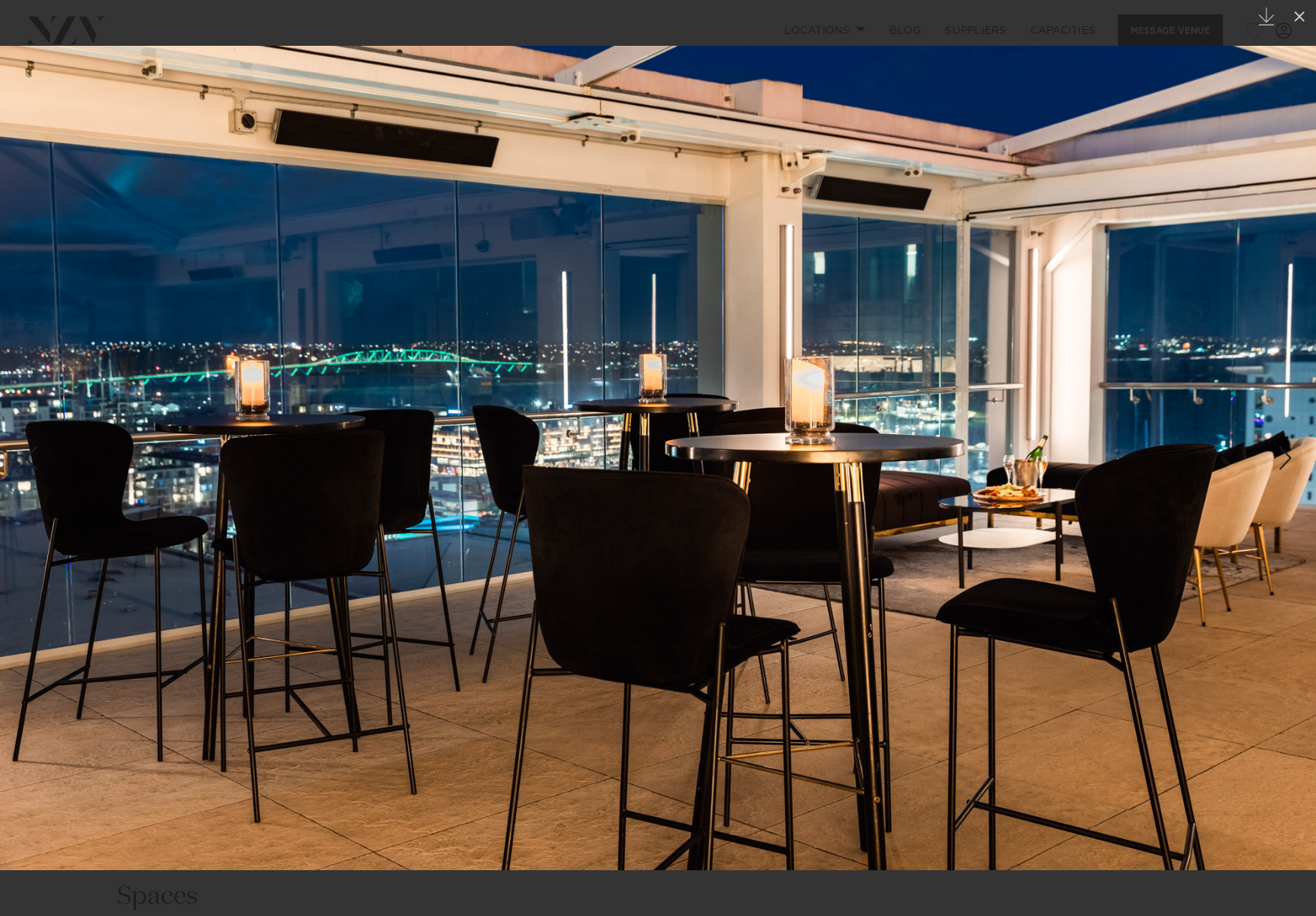
click at [1287, 463] on div "Next slide" at bounding box center [1285, 458] width 20 height 28
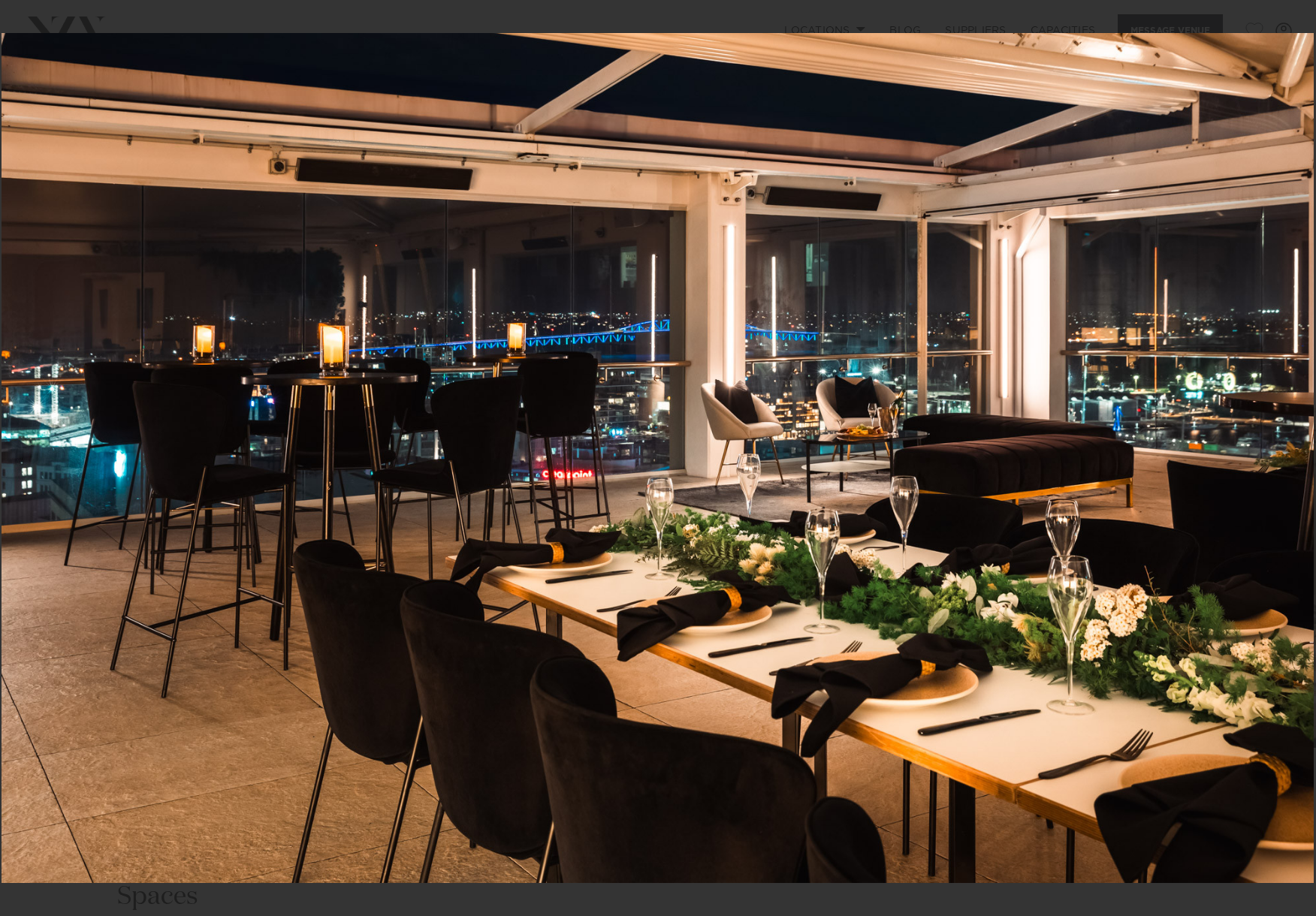
click at [1287, 463] on div "8 / 30 Created with Sketch." at bounding box center [658, 458] width 1316 height 916
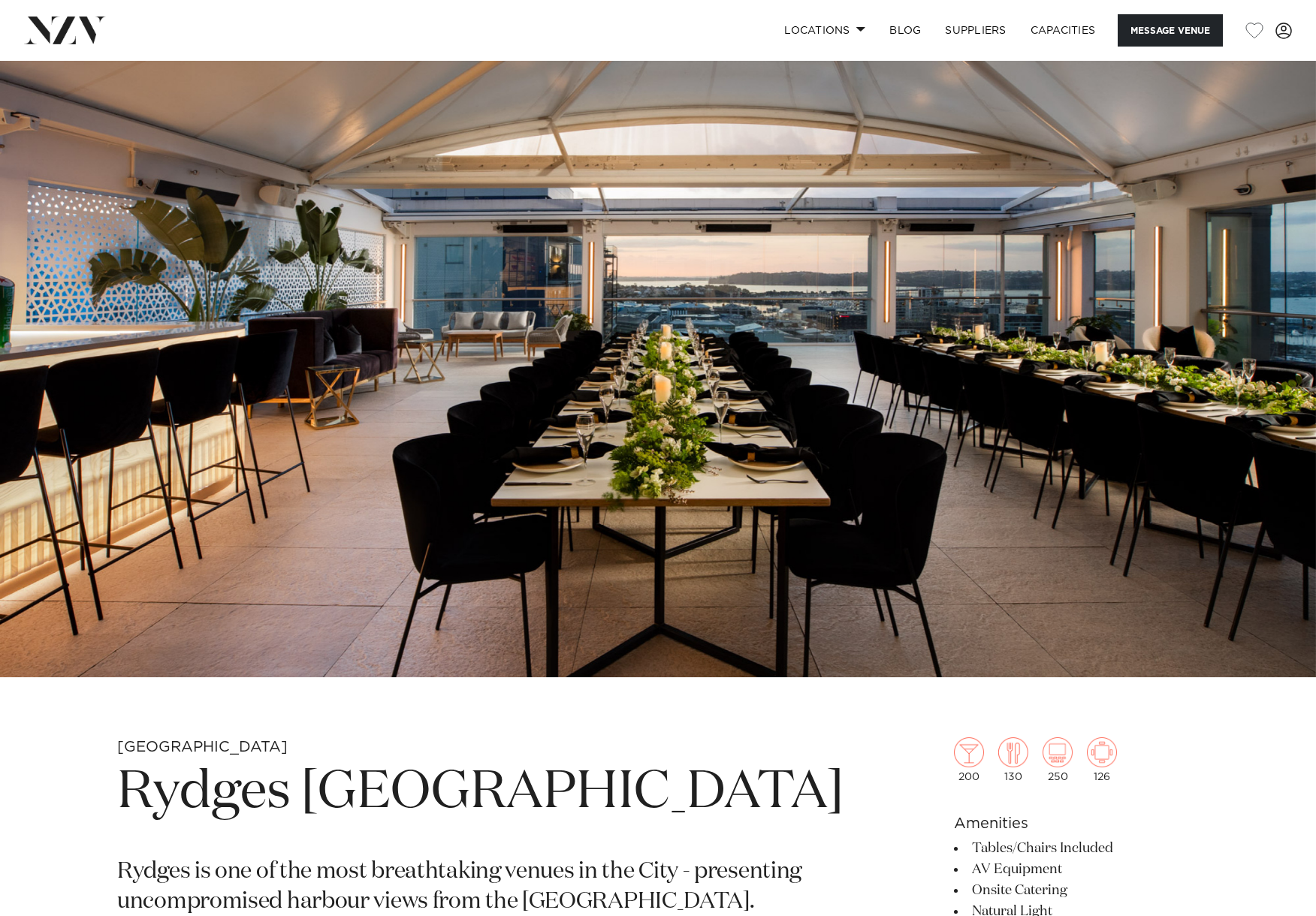
click at [942, 463] on img at bounding box center [658, 368] width 1316 height 616
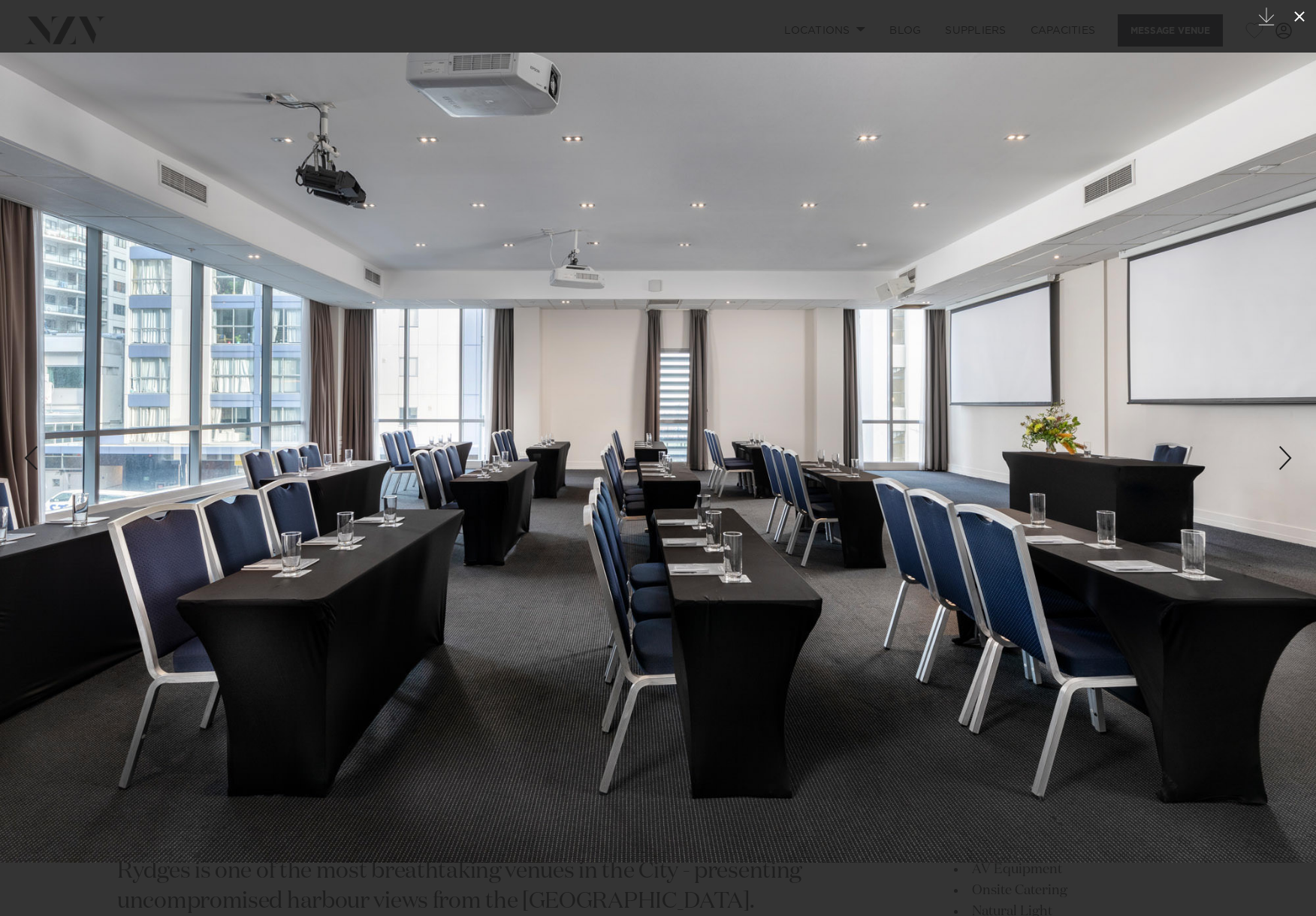
click at [1306, 12] on icon at bounding box center [1299, 16] width 18 height 18
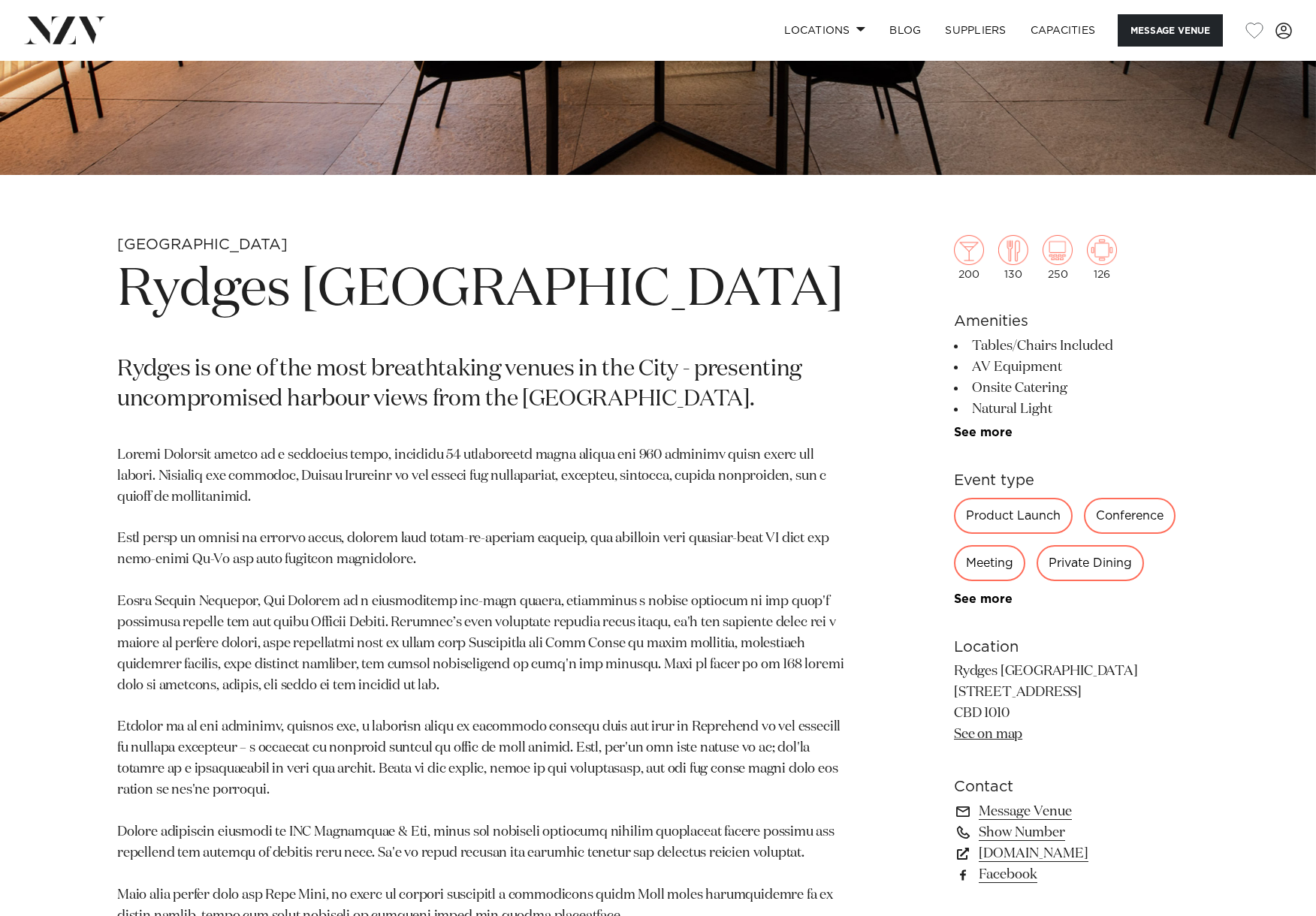
scroll to position [503, 0]
